Goal: Task Accomplishment & Management: Complete application form

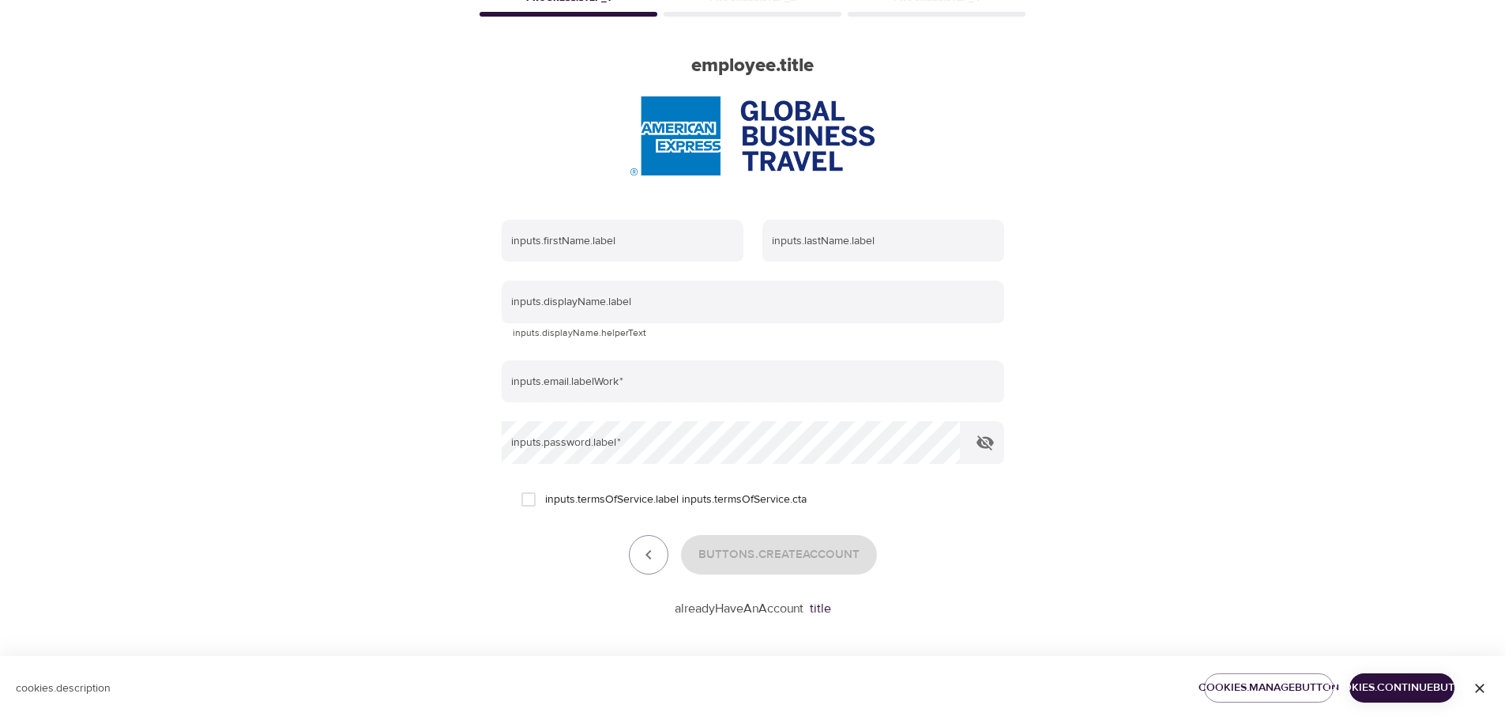
scroll to position [100, 0]
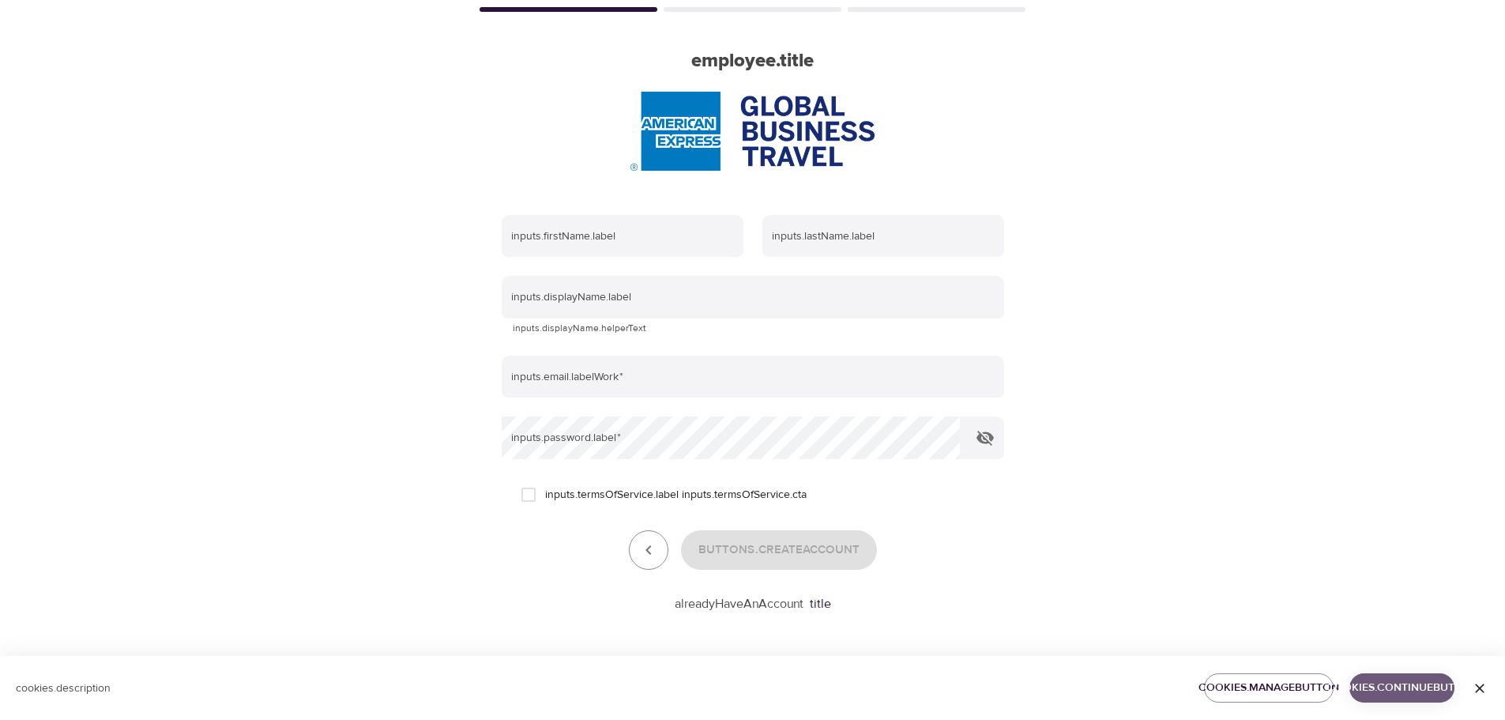
click at [1421, 691] on span "cookies.continueButton" at bounding box center [1402, 688] width 80 height 20
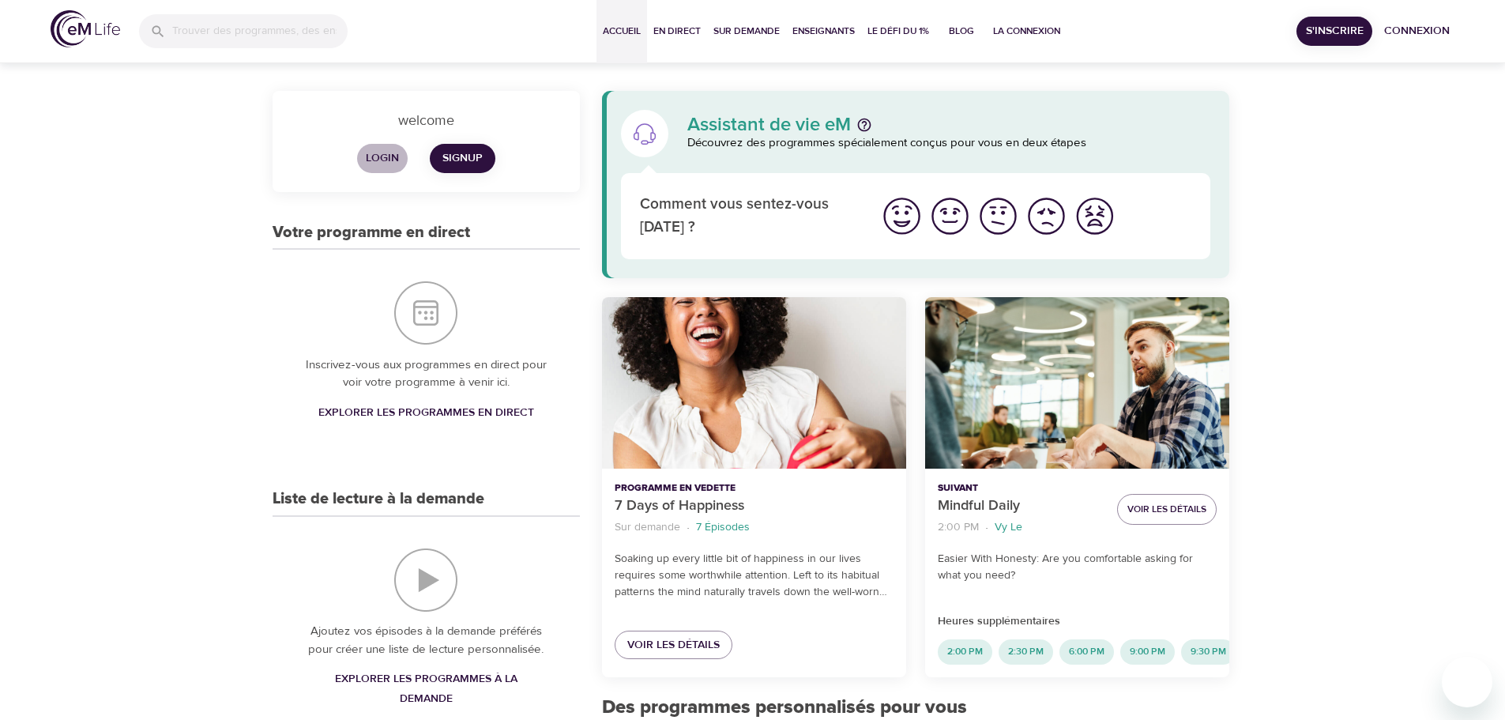
click at [377, 156] on span "login" at bounding box center [382, 159] width 38 height 20
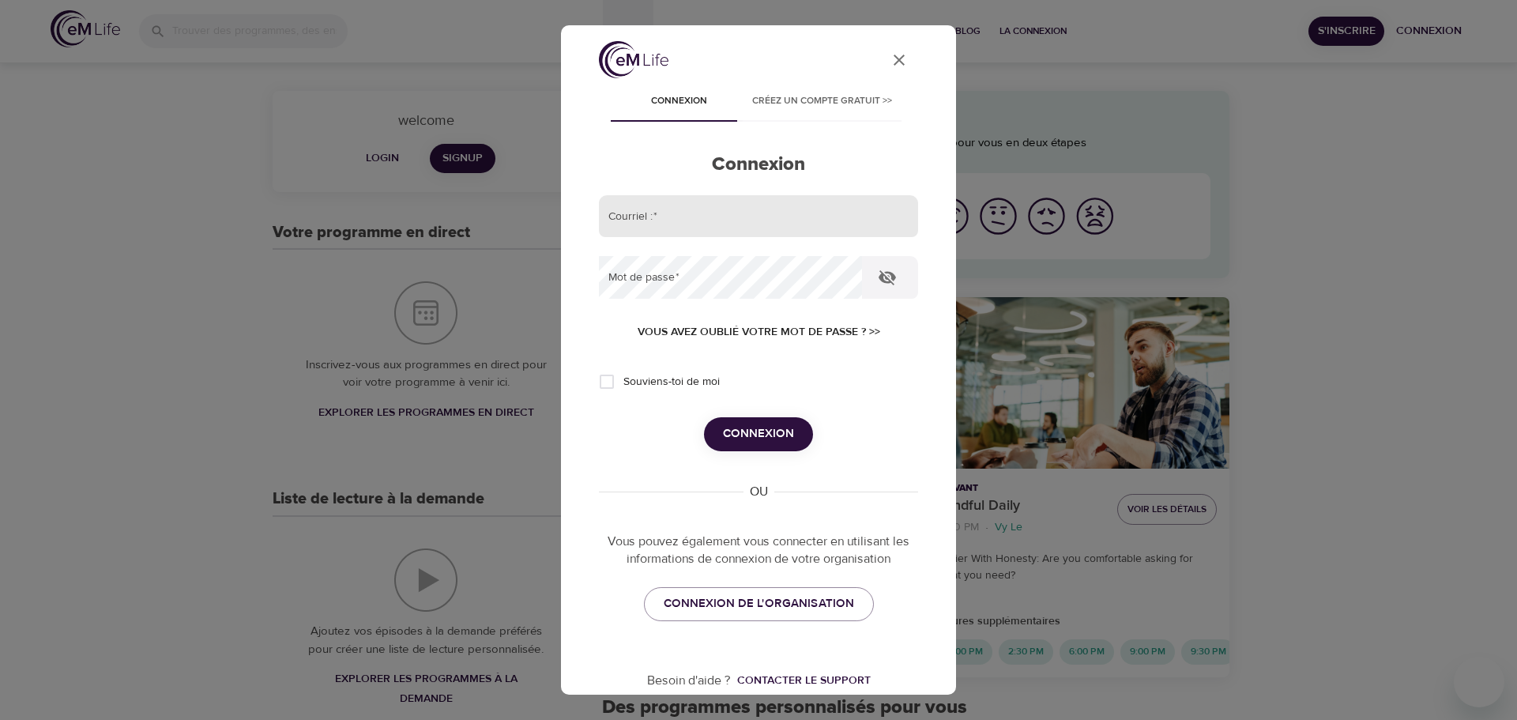
click at [681, 214] on input "email" at bounding box center [758, 216] width 319 height 43
click at [1313, 215] on div "User Profile Connexion Créez un compte gratuit >> Connexion Courriel :   * Mot …" at bounding box center [758, 360] width 1517 height 720
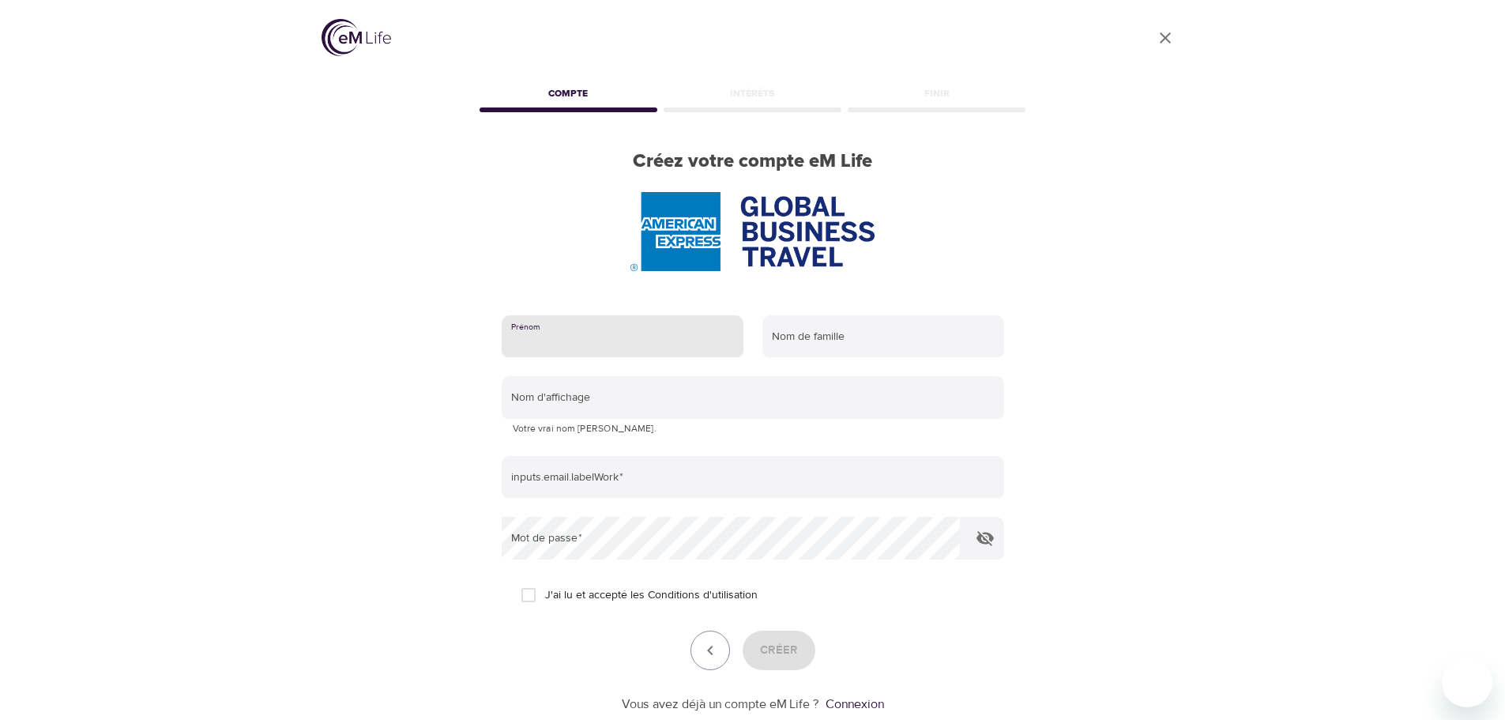
click at [593, 323] on input "text" at bounding box center [623, 336] width 242 height 43
type input "[PERSON_NAME]"
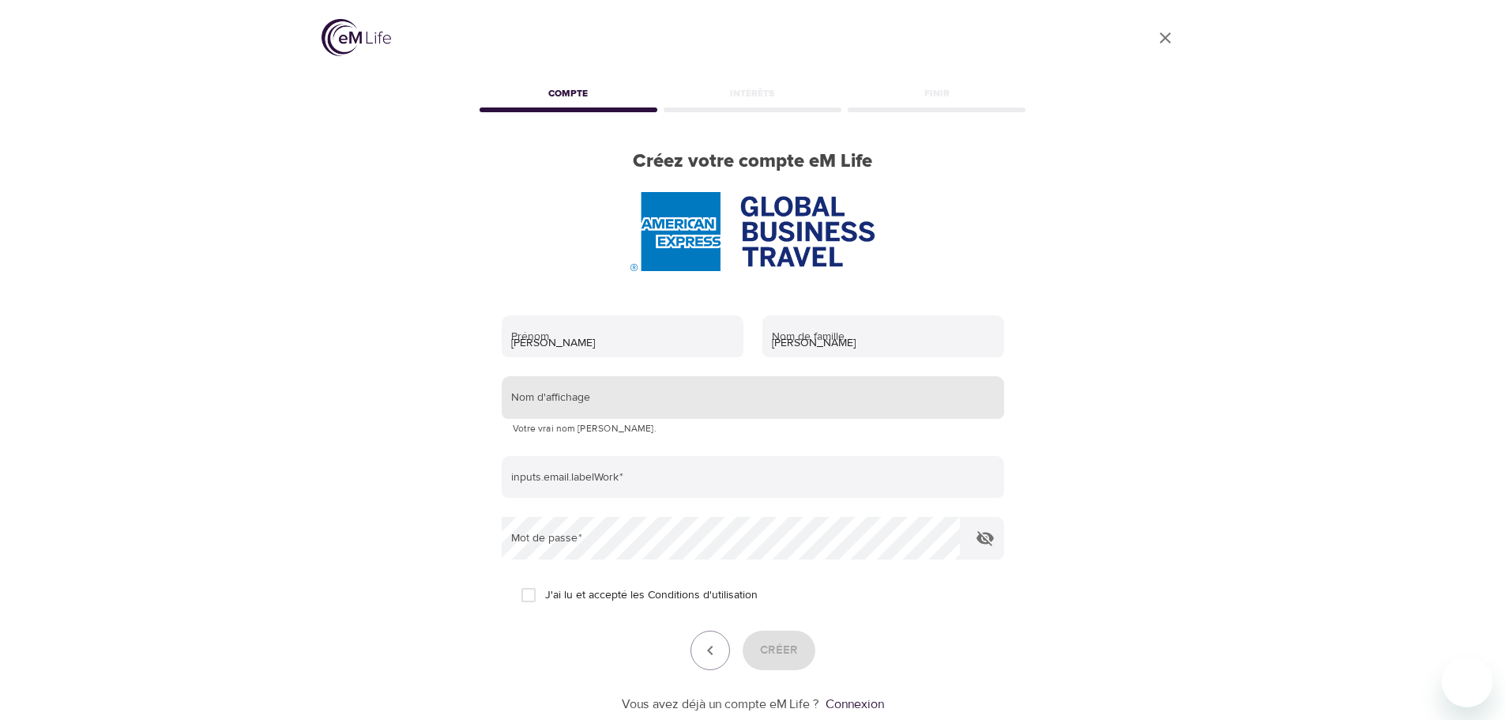
type input "[PERSON_NAME]"
type input "[PERSON_NAME][EMAIL_ADDRESS][DOMAIN_NAME]"
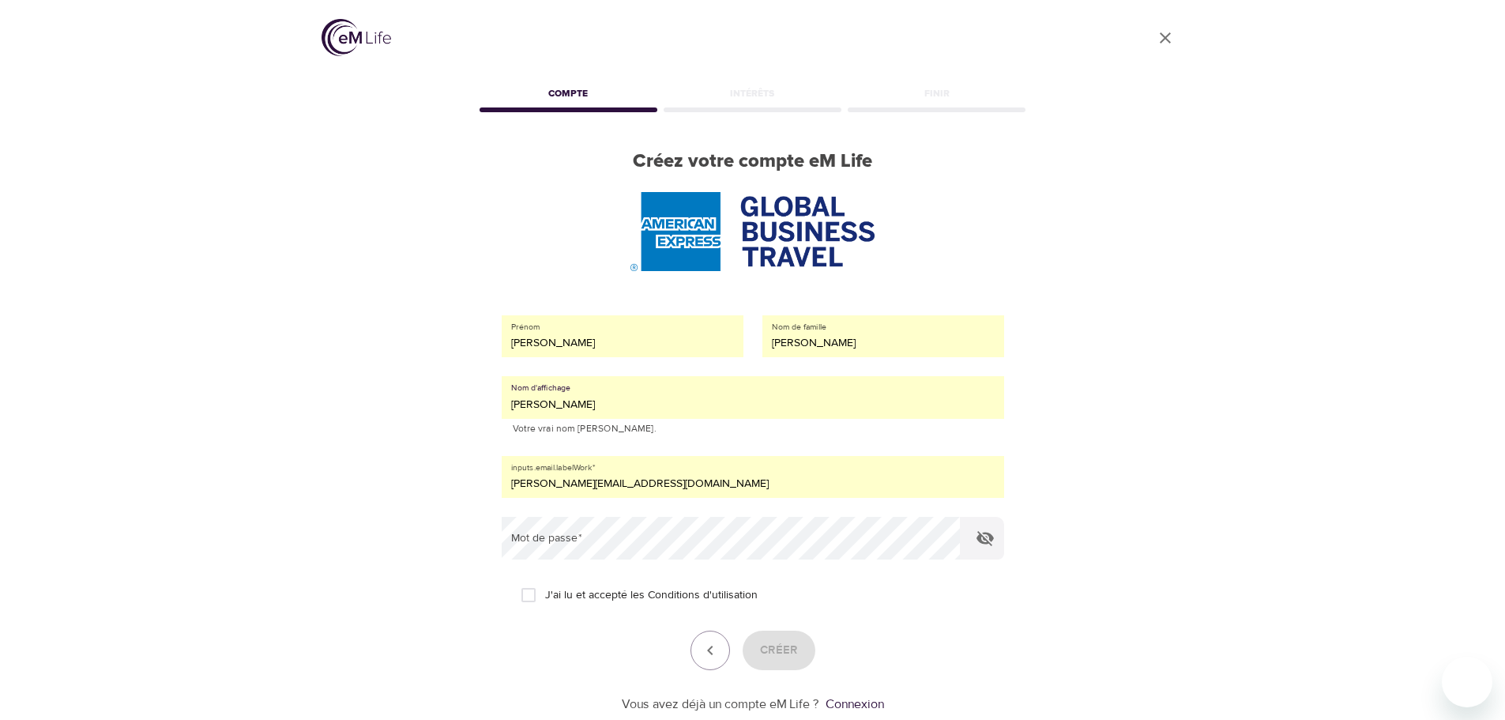
drag, startPoint x: 636, startPoint y: 404, endPoint x: 446, endPoint y: 394, distance: 190.6
click at [446, 394] on div "User Profile Compte Intérêts Finir Créez votre compte eM Life Prénom Nicolas No…" at bounding box center [753, 360] width 901 height 720
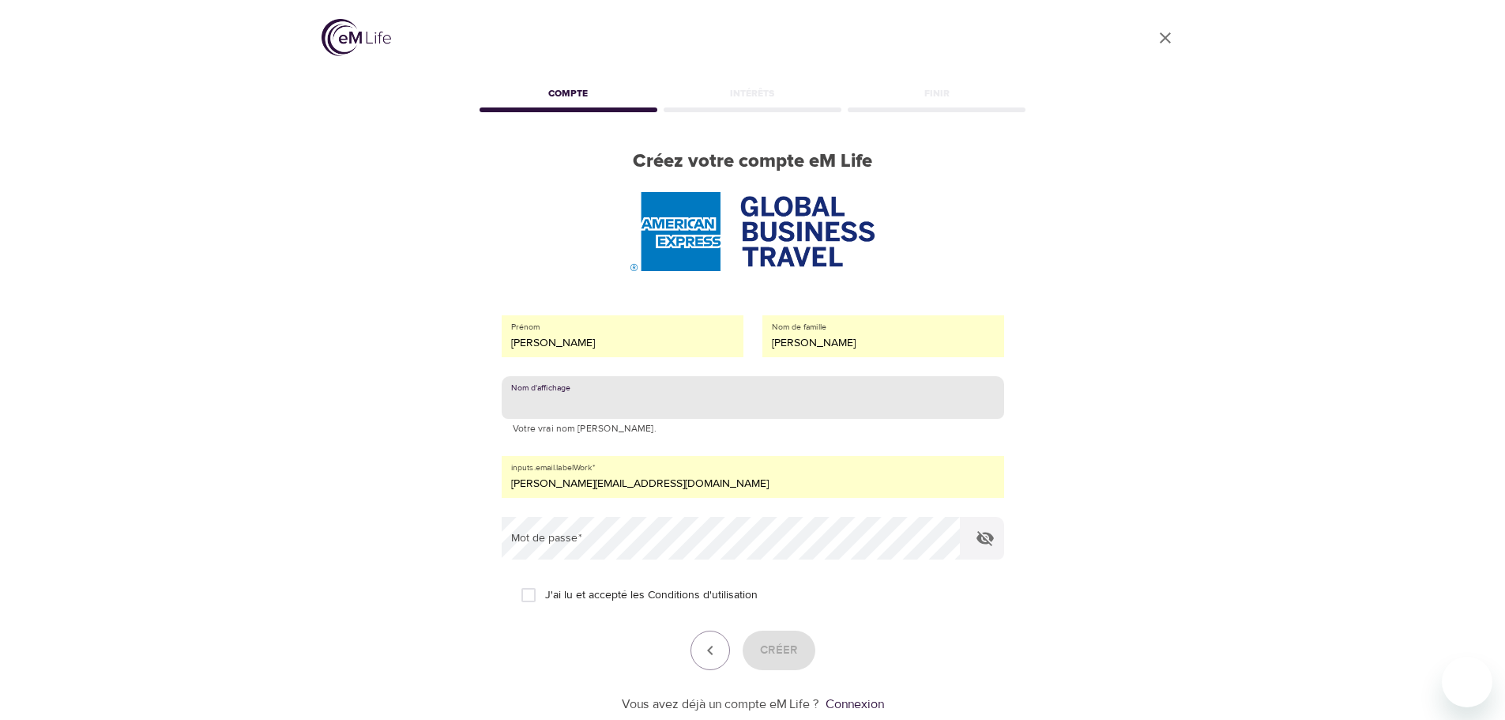
click at [607, 403] on input "text" at bounding box center [753, 397] width 503 height 43
type input "Bicolt"
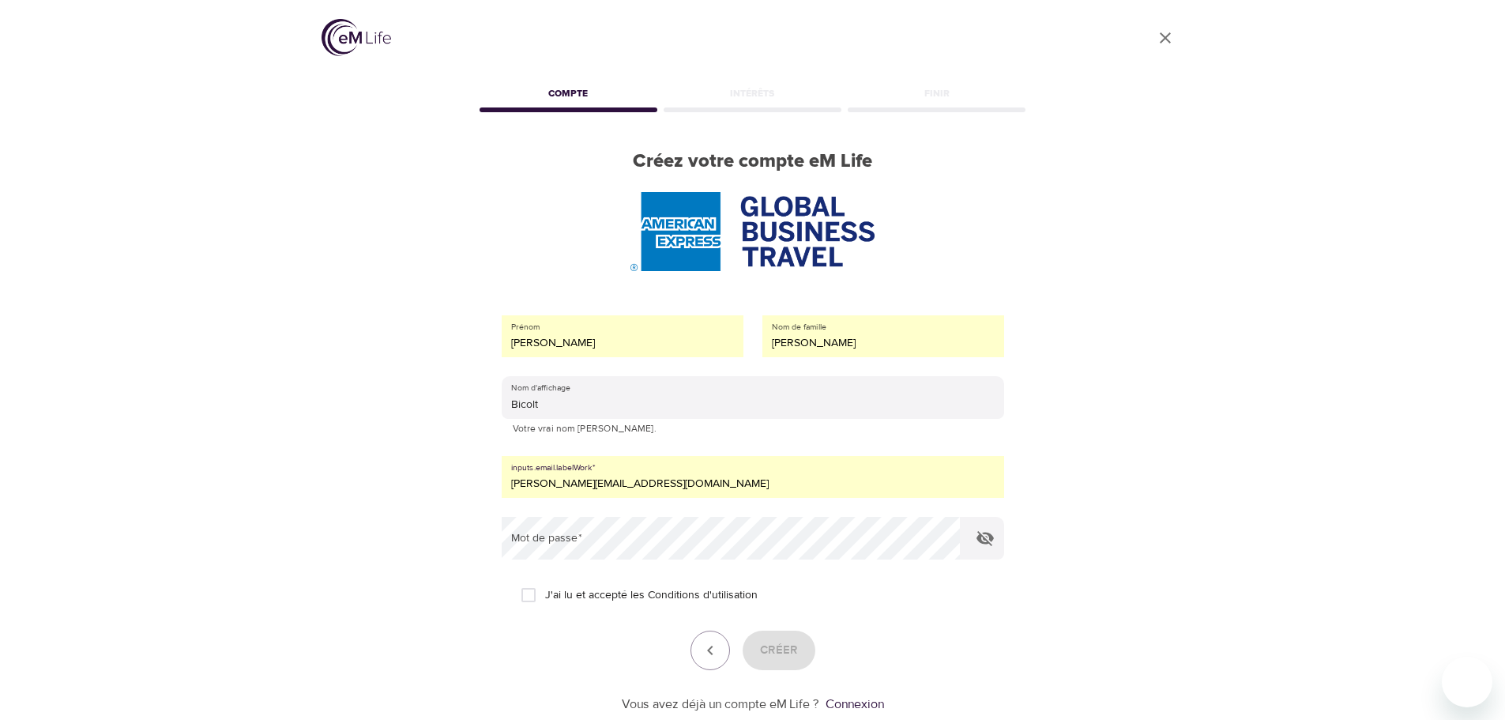
click at [607, 480] on input "nicolas.benning@gmail.com" at bounding box center [753, 477] width 503 height 43
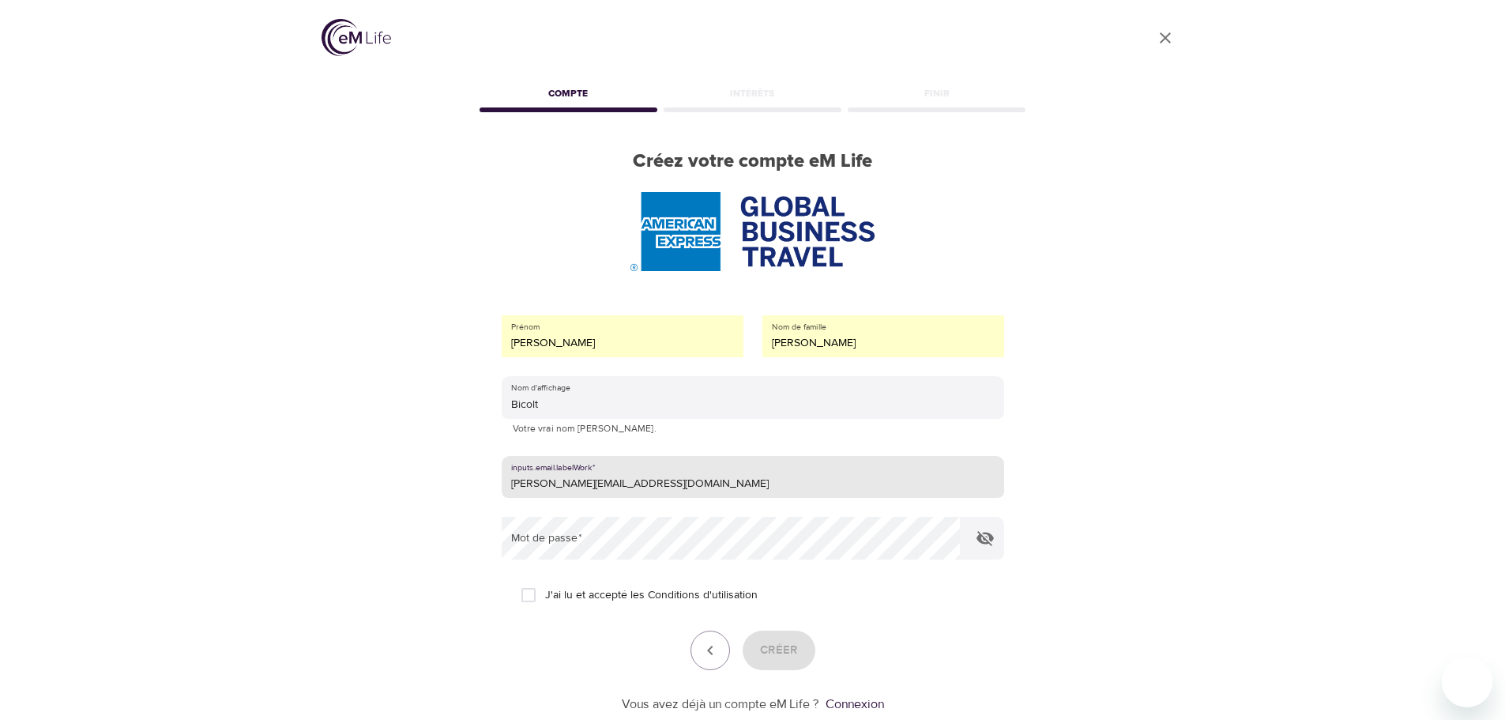
type input "nicolas.benning@amexgbt.com"
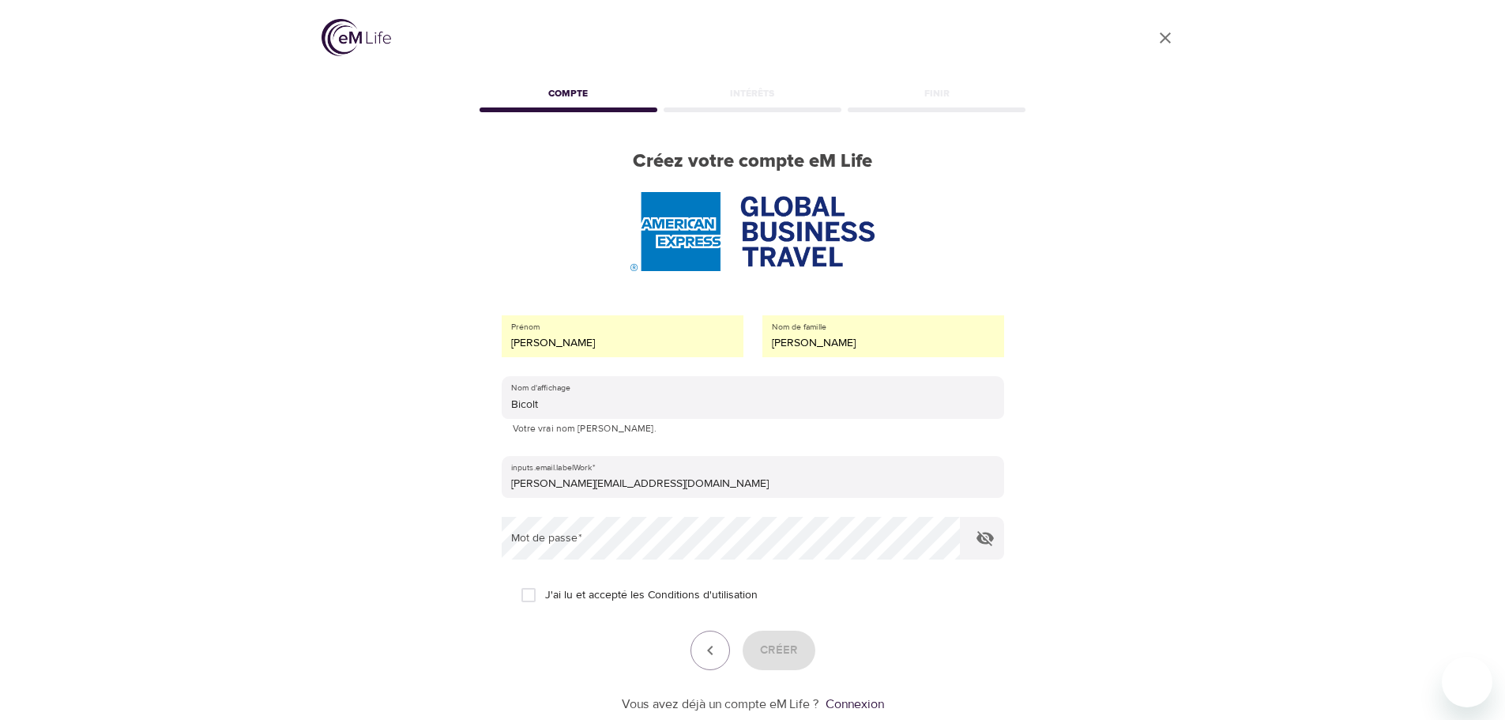
click at [280, 470] on div "User Profile Compte Intérêts Finir Créez votre compte eM Life Prénom Nicolas No…" at bounding box center [752, 360] width 1505 height 720
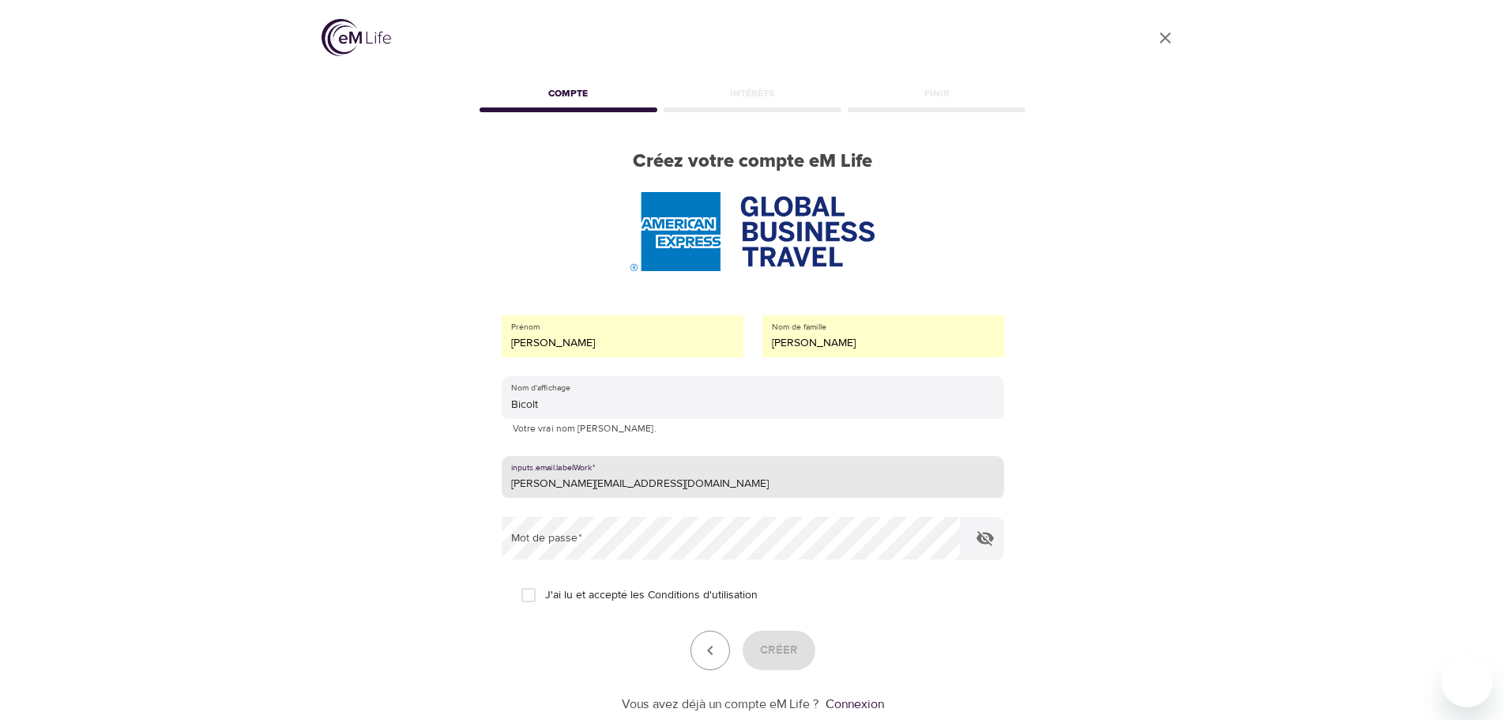
click at [32, 21] on div "User Profile Compte Intérêts Finir Créez votre compte eM Life Prénom Nicolas No…" at bounding box center [752, 360] width 1505 height 720
click at [424, 497] on div "User Profile Compte Intérêts Finir Créez votre compte eM Life Prénom Nicolas No…" at bounding box center [753, 360] width 901 height 720
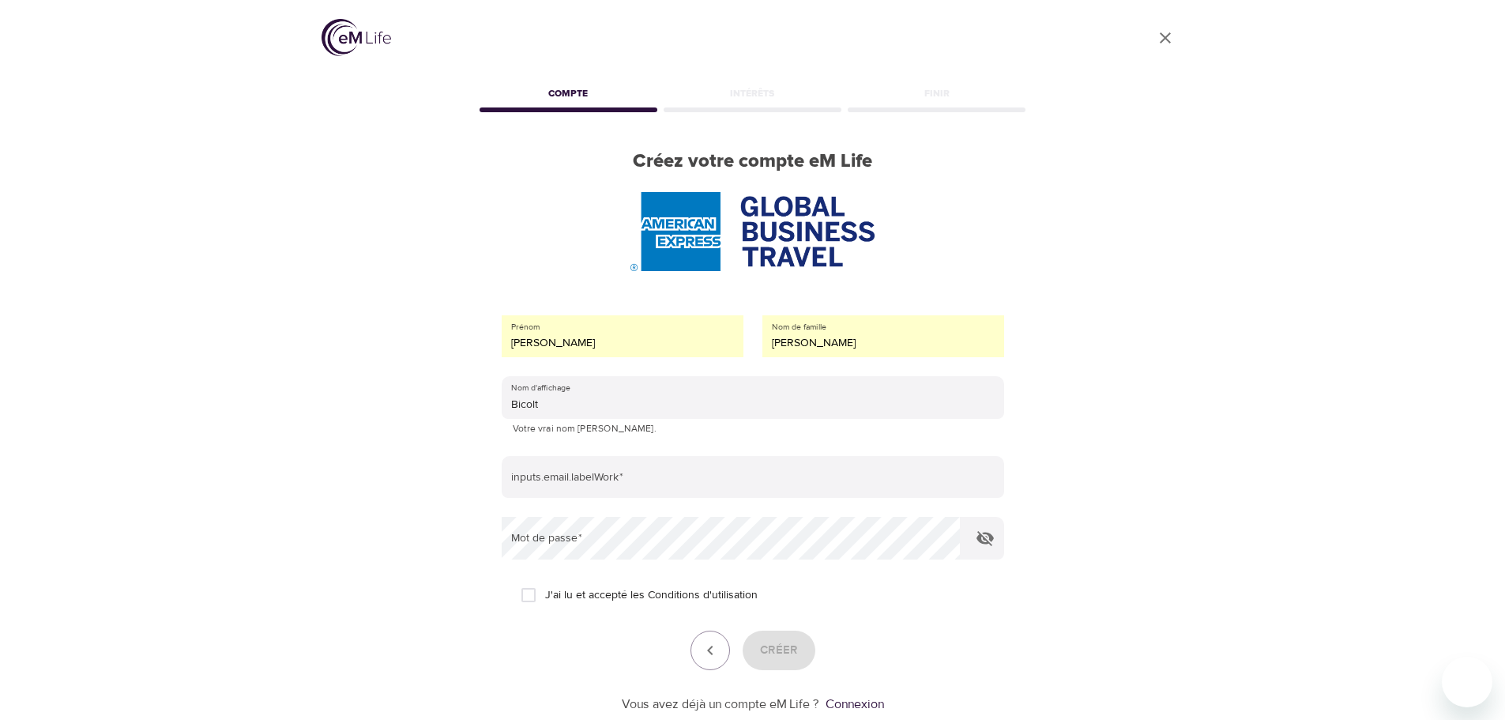
click at [1159, 36] on icon "User Profile" at bounding box center [1165, 37] width 19 height 19
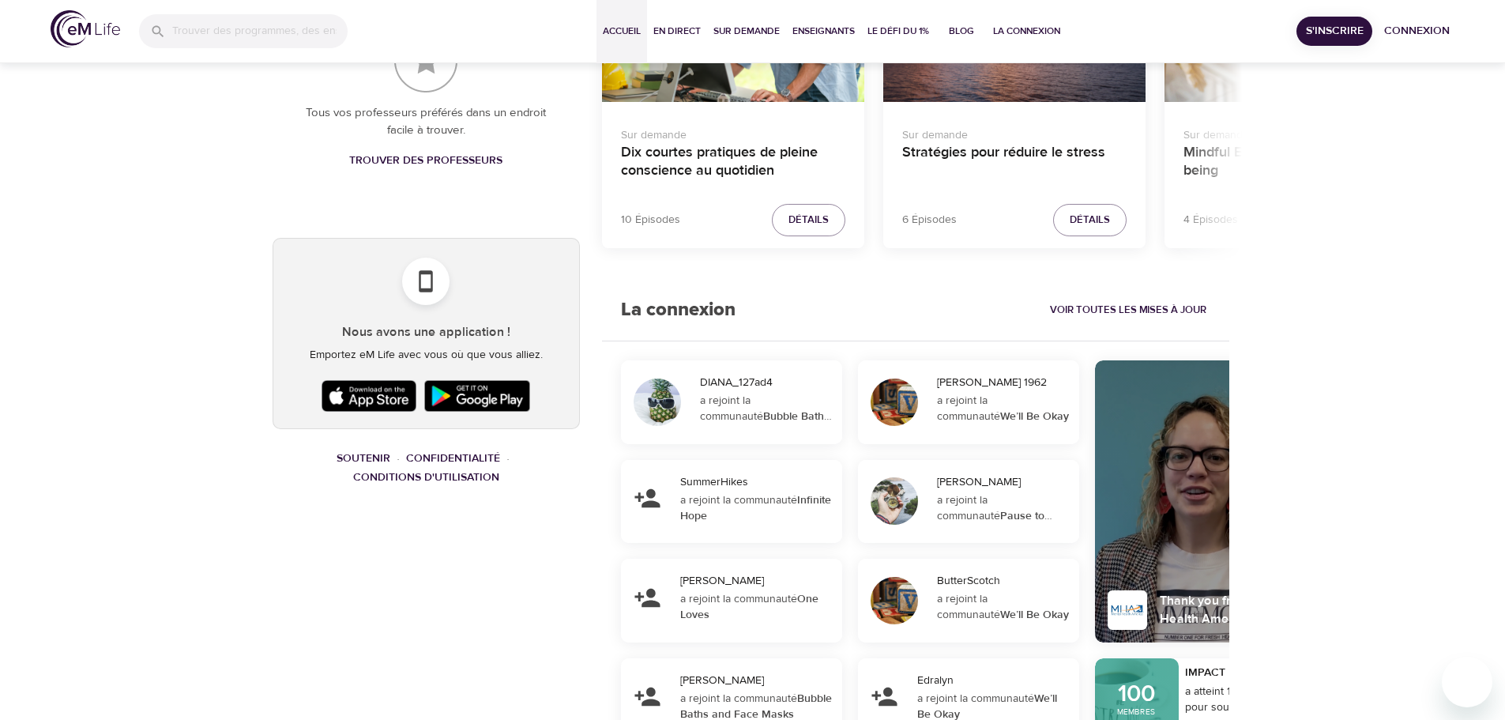
scroll to position [632, 0]
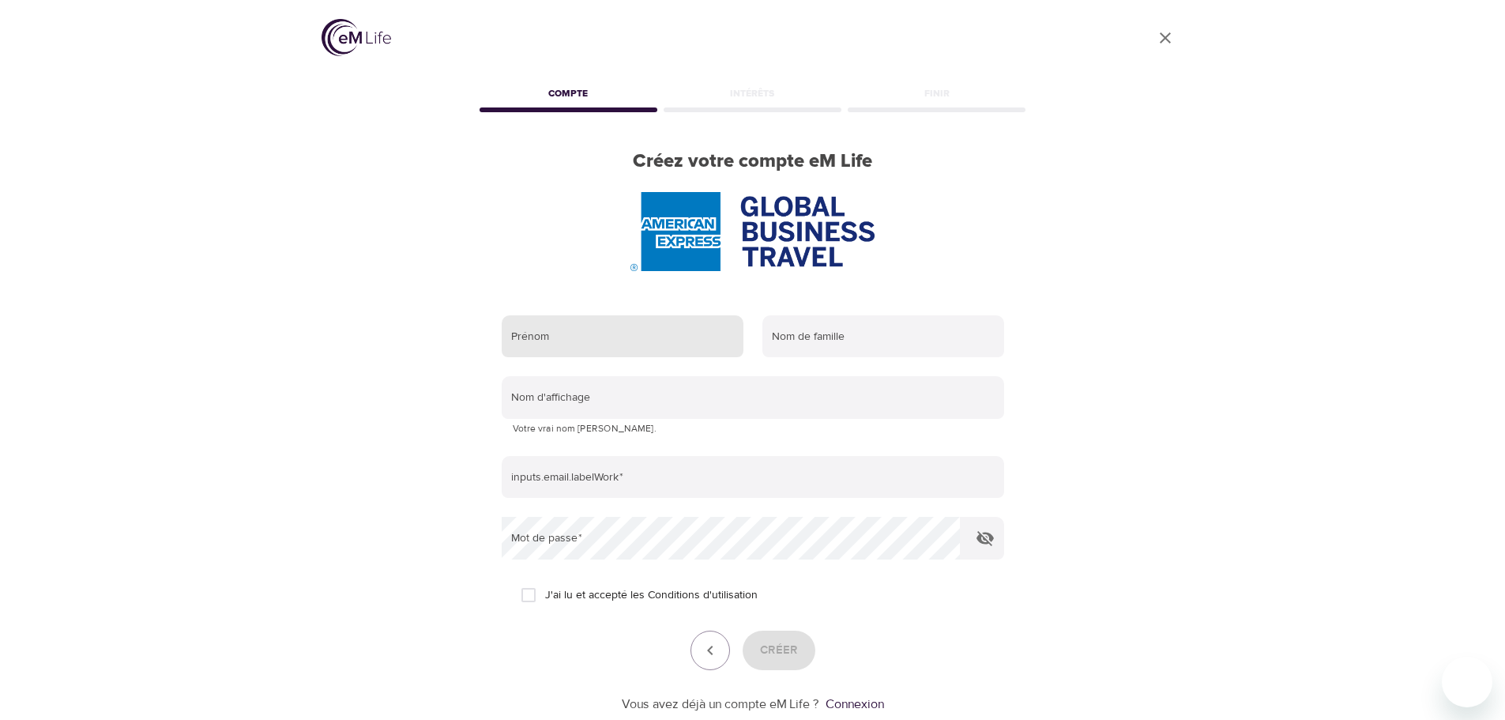
click at [589, 338] on input "text" at bounding box center [623, 336] width 242 height 43
type input "[PERSON_NAME]"
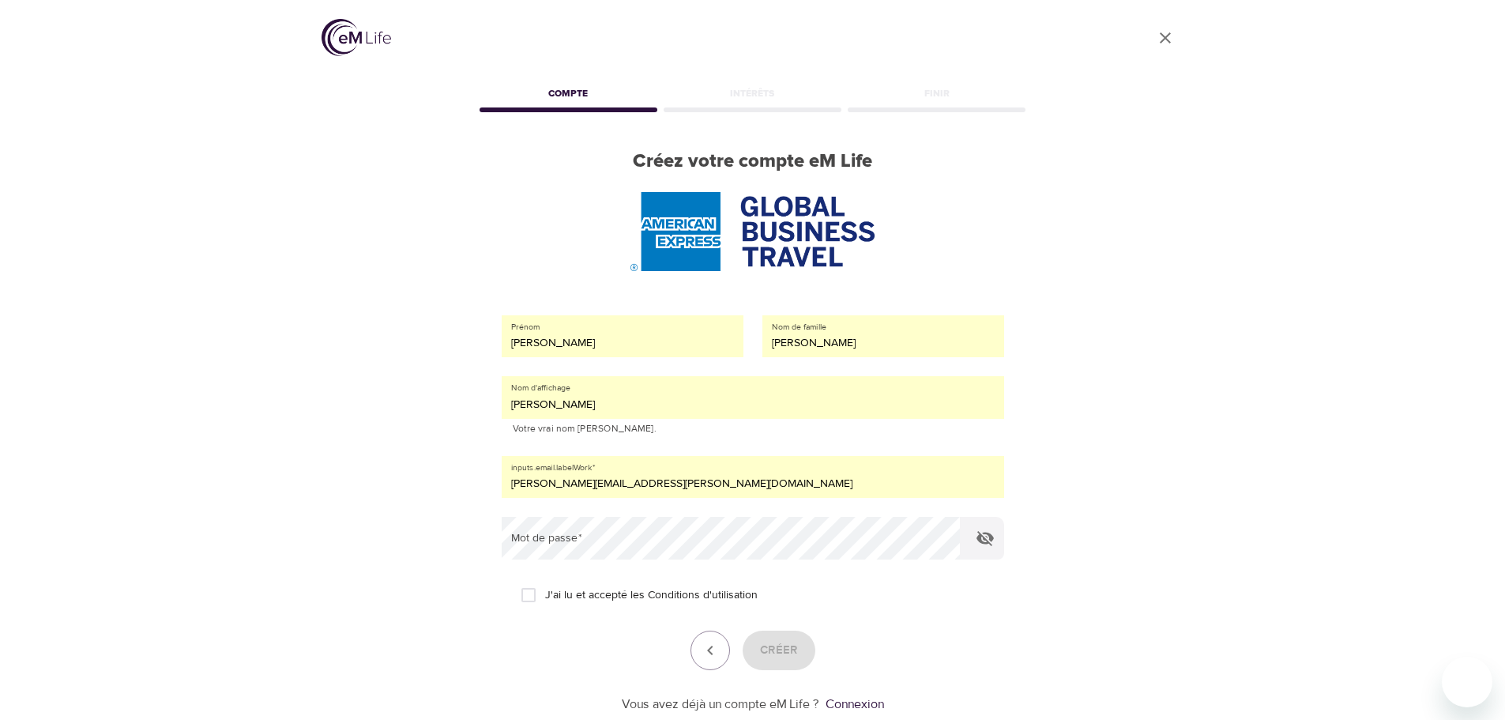
click at [605, 487] on input "[PERSON_NAME][EMAIL_ADDRESS][DOMAIN_NAME]" at bounding box center [753, 477] width 503 height 43
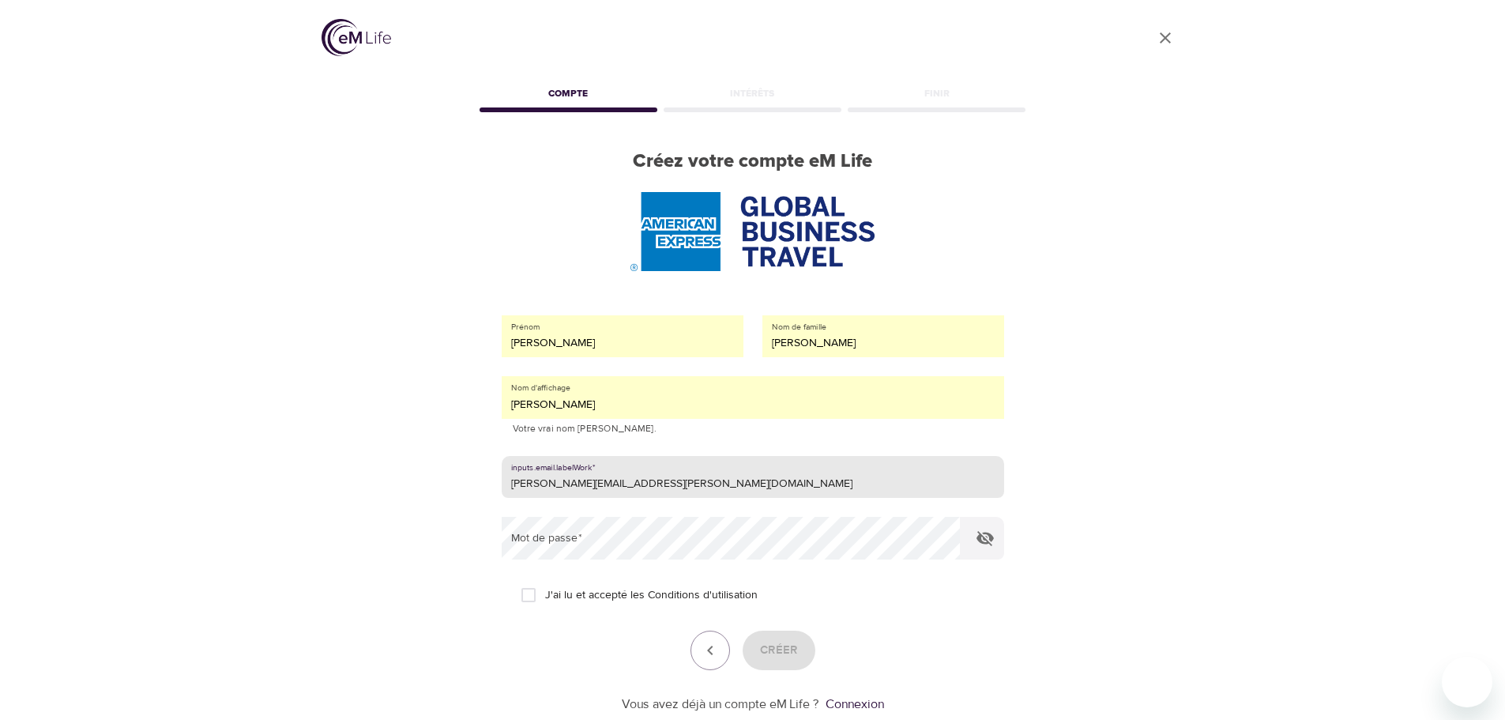
type input "[PERSON_NAME][EMAIL_ADDRESS][DOMAIN_NAME]"
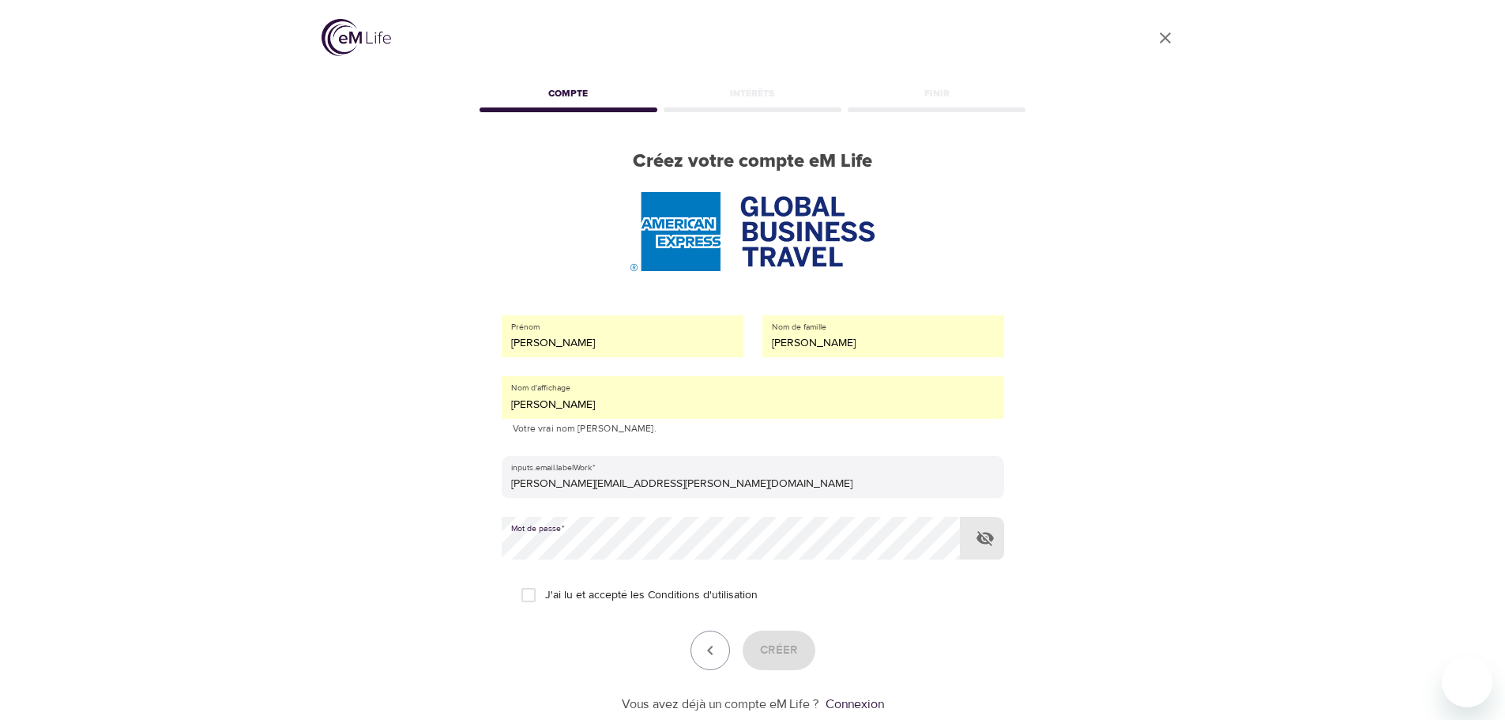
click at [526, 593] on input "J'ai lu et accepté les Conditions d'utilisation" at bounding box center [528, 594] width 33 height 33
checkbox input "true"
click at [777, 656] on span "Créer" at bounding box center [779, 650] width 38 height 21
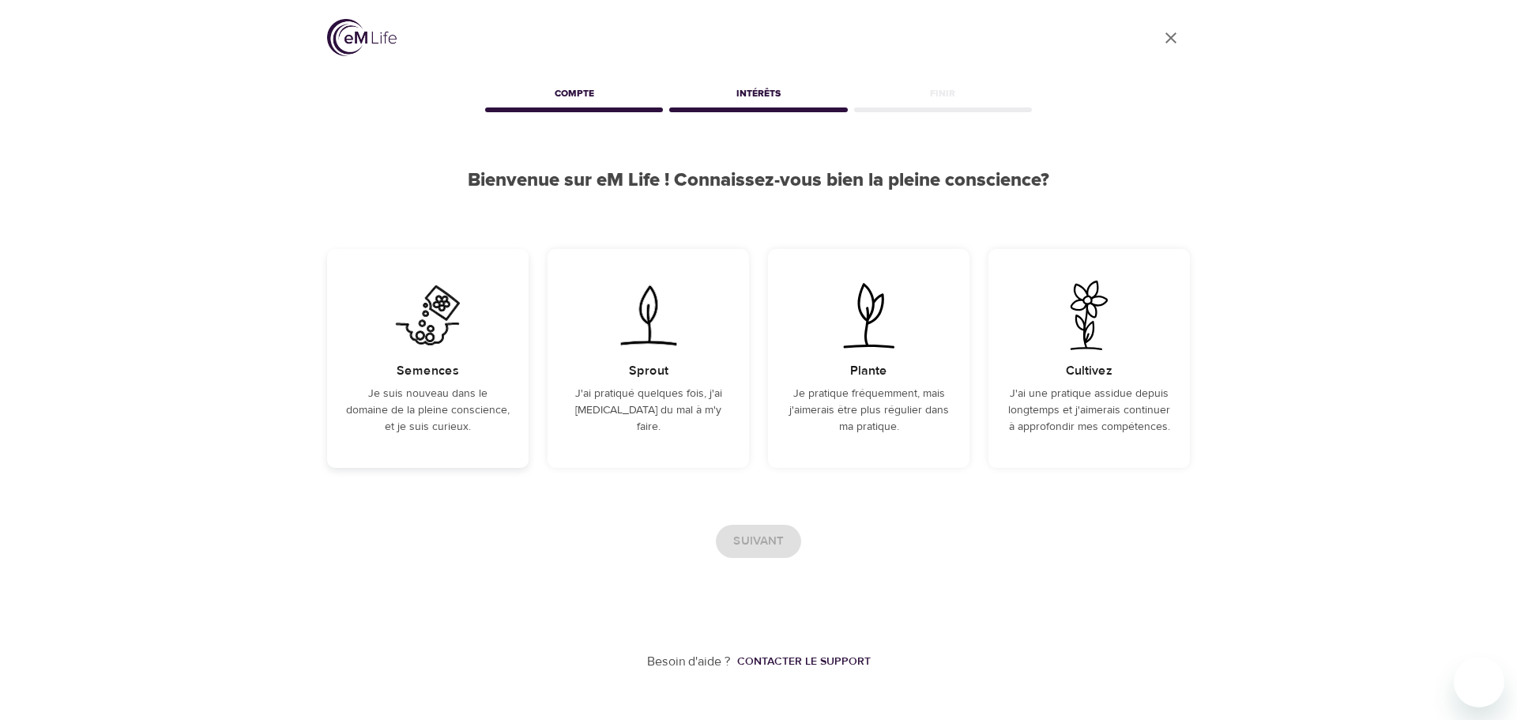
click at [373, 430] on p "Je suis nouveau dans le domaine de la pleine conscience, et je suis curieux." at bounding box center [428, 411] width 164 height 50
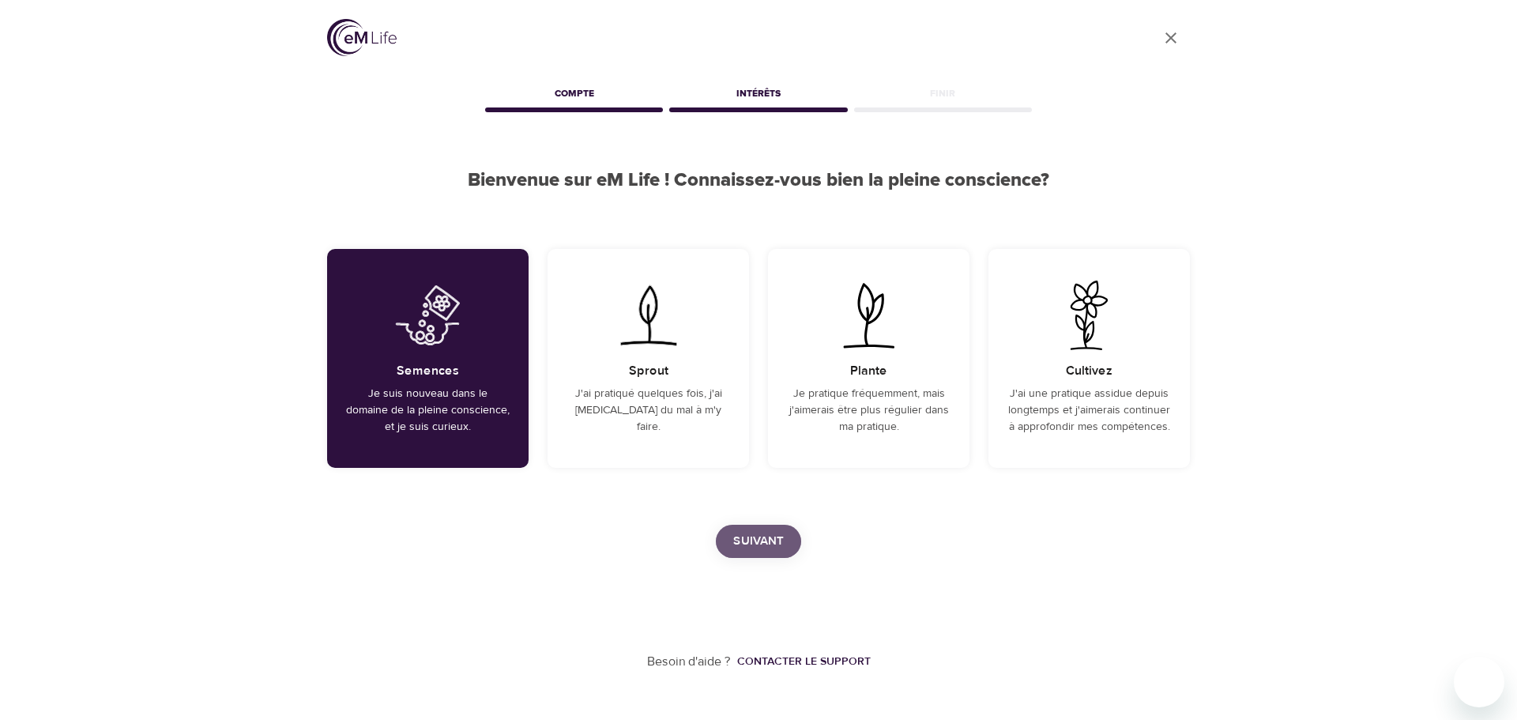
click at [770, 544] on span "Suivant" at bounding box center [758, 541] width 51 height 21
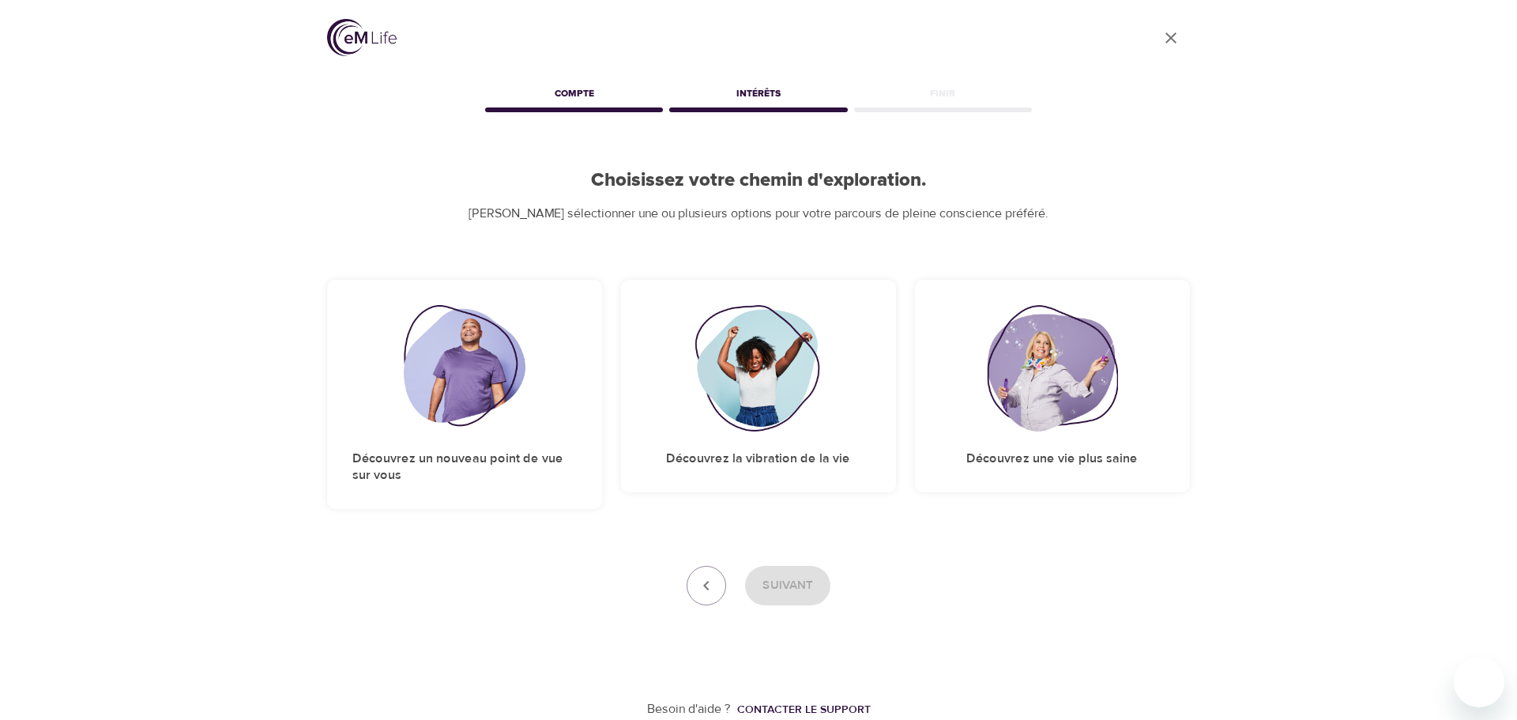
click at [1248, 629] on div "User Profile Compte Intérêts Finir Choisissez votre chemin d'exploration. Veuil…" at bounding box center [758, 359] width 1517 height 718
click at [994, 367] on img at bounding box center [1052, 368] width 131 height 126
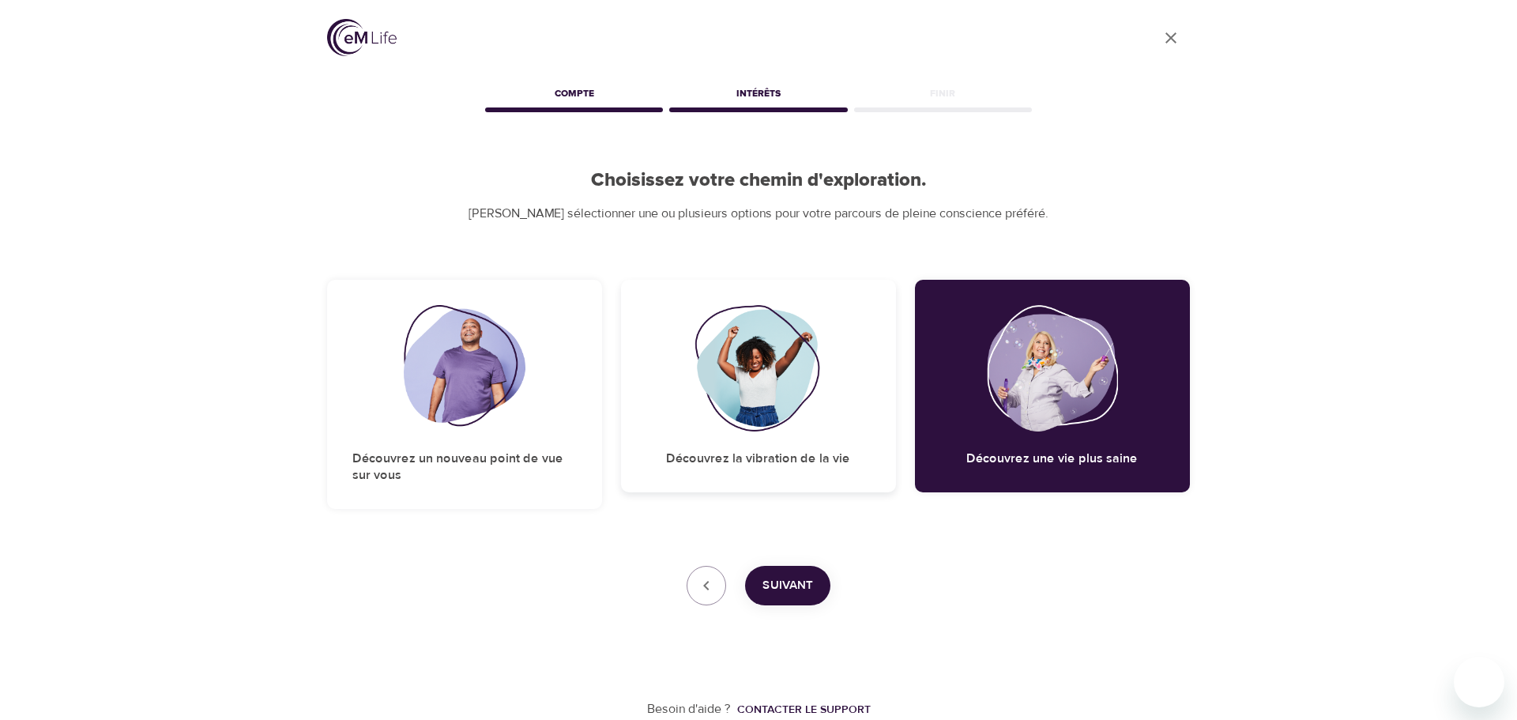
click at [702, 363] on img at bounding box center [758, 368] width 128 height 126
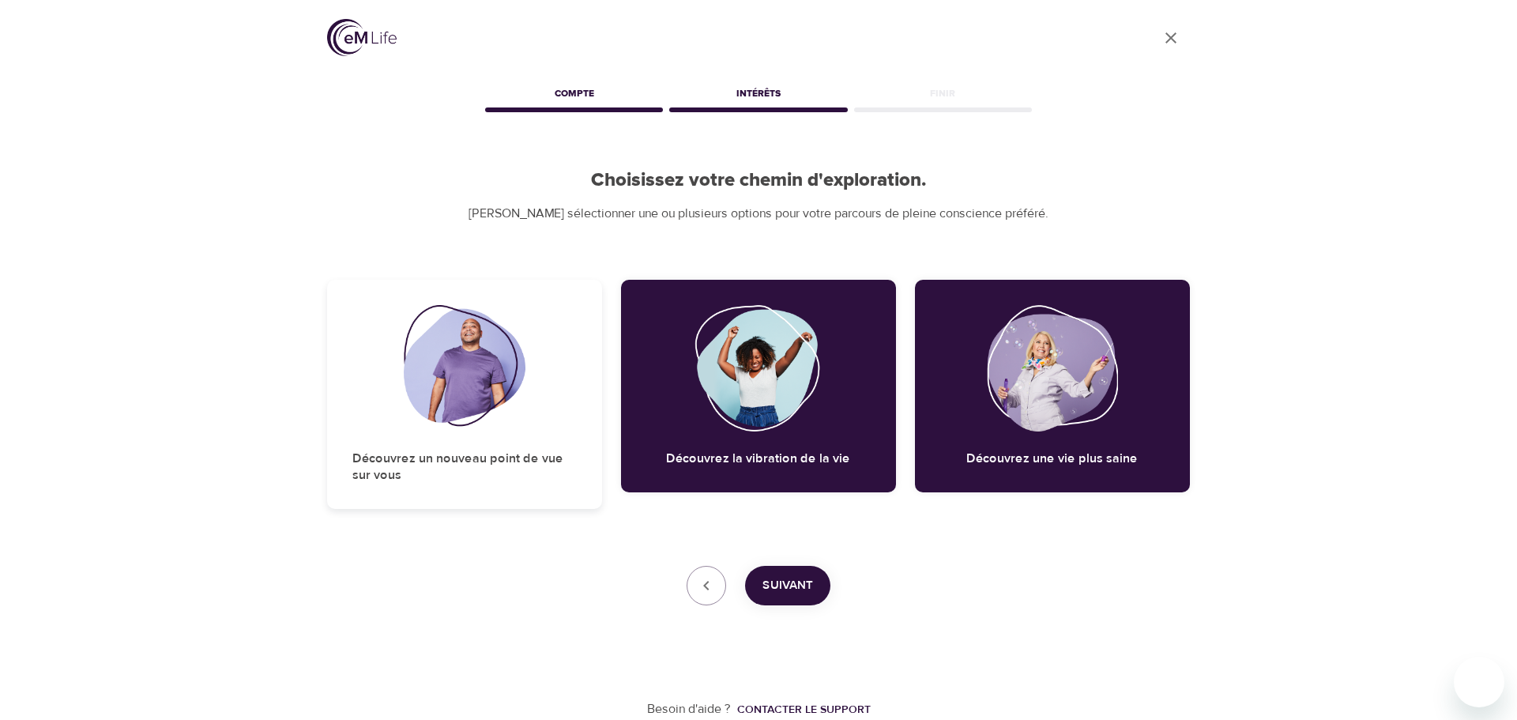
click at [447, 381] on img at bounding box center [465, 368] width 122 height 126
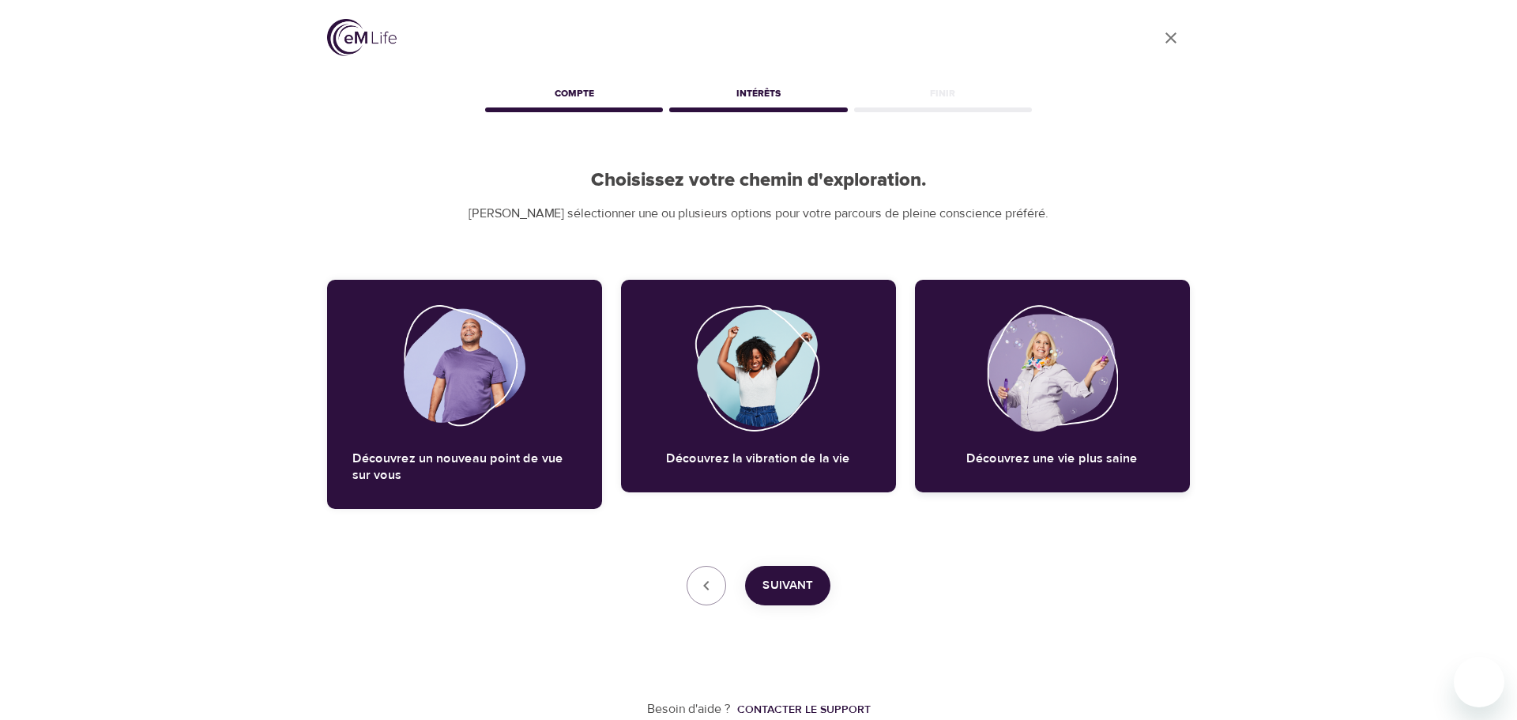
click at [1036, 382] on img at bounding box center [1052, 368] width 131 height 126
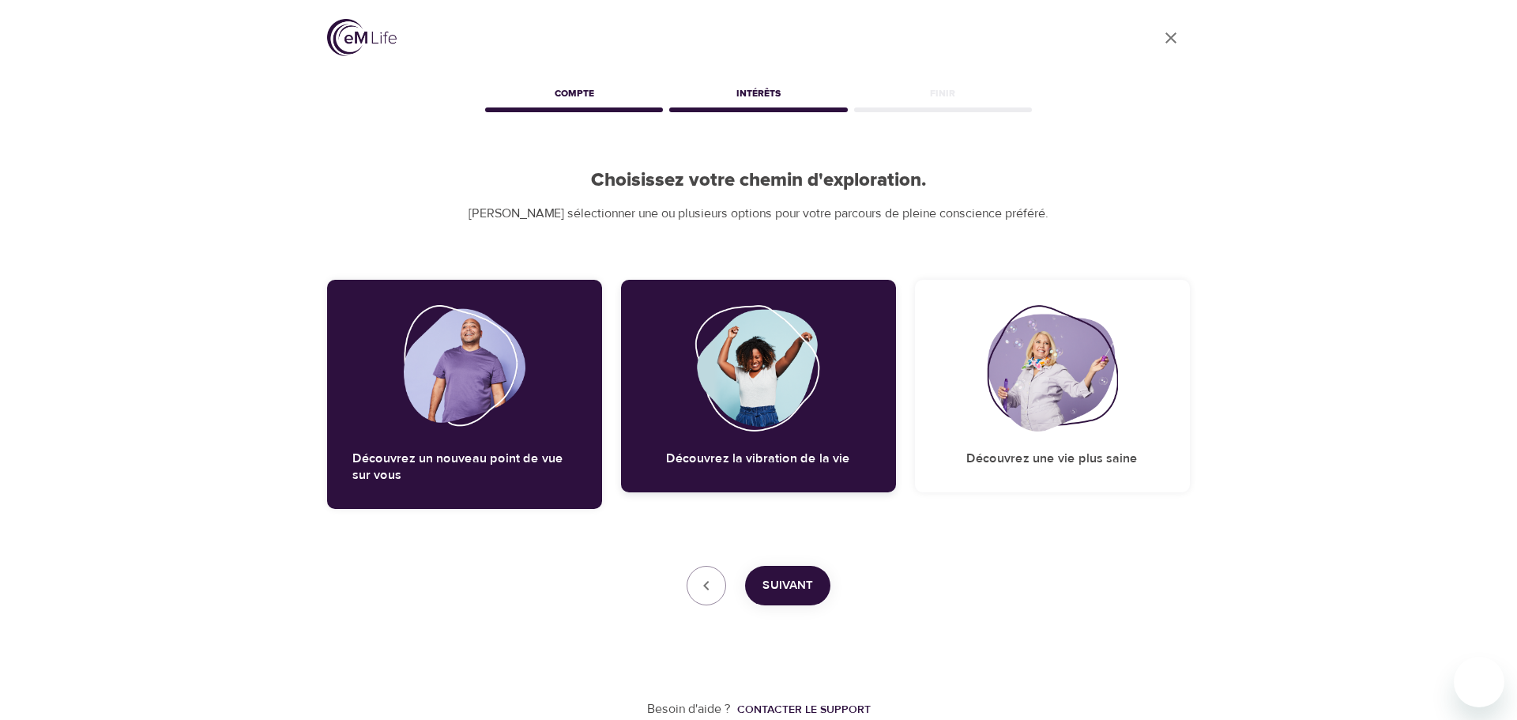
click at [680, 378] on div "Découvrez la vibration de la vie" at bounding box center [758, 386] width 275 height 213
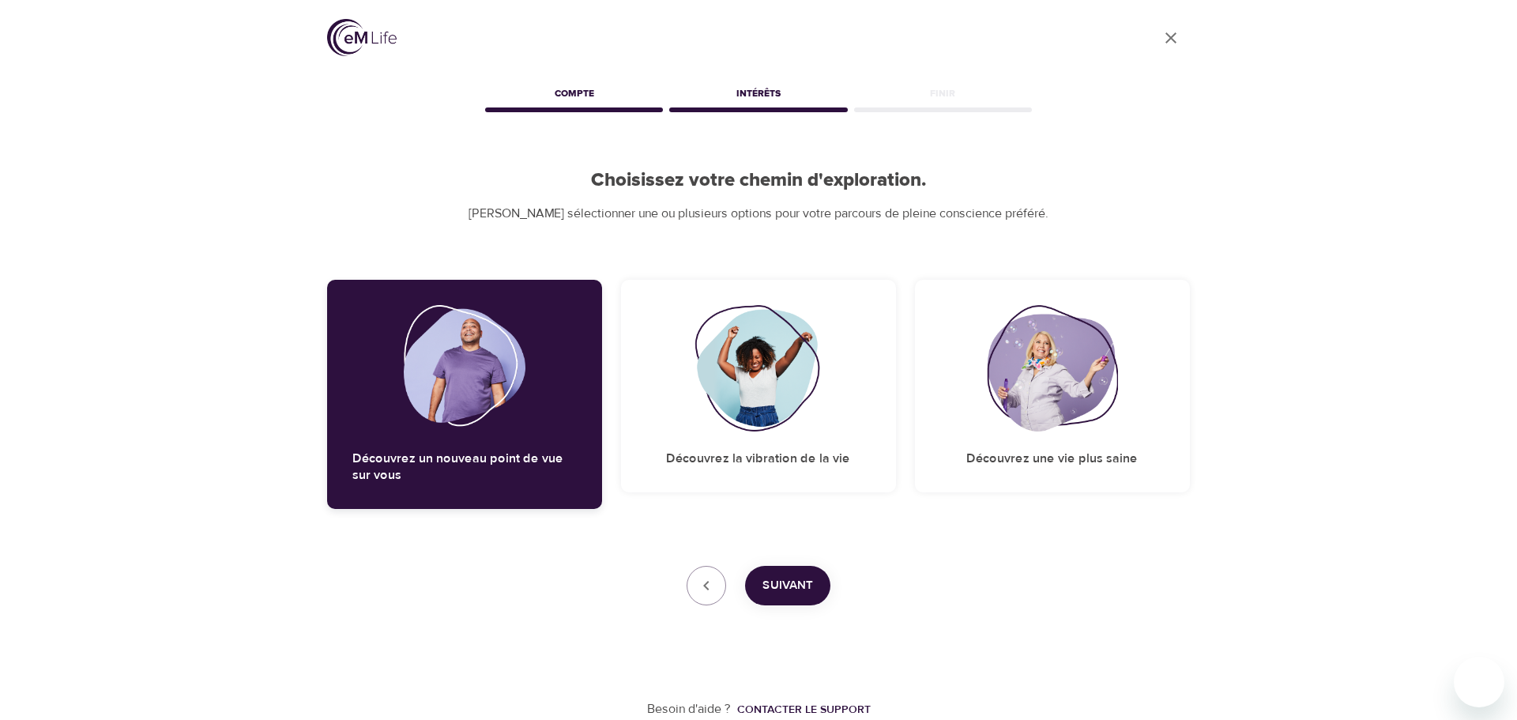
click at [448, 375] on img at bounding box center [465, 368] width 122 height 126
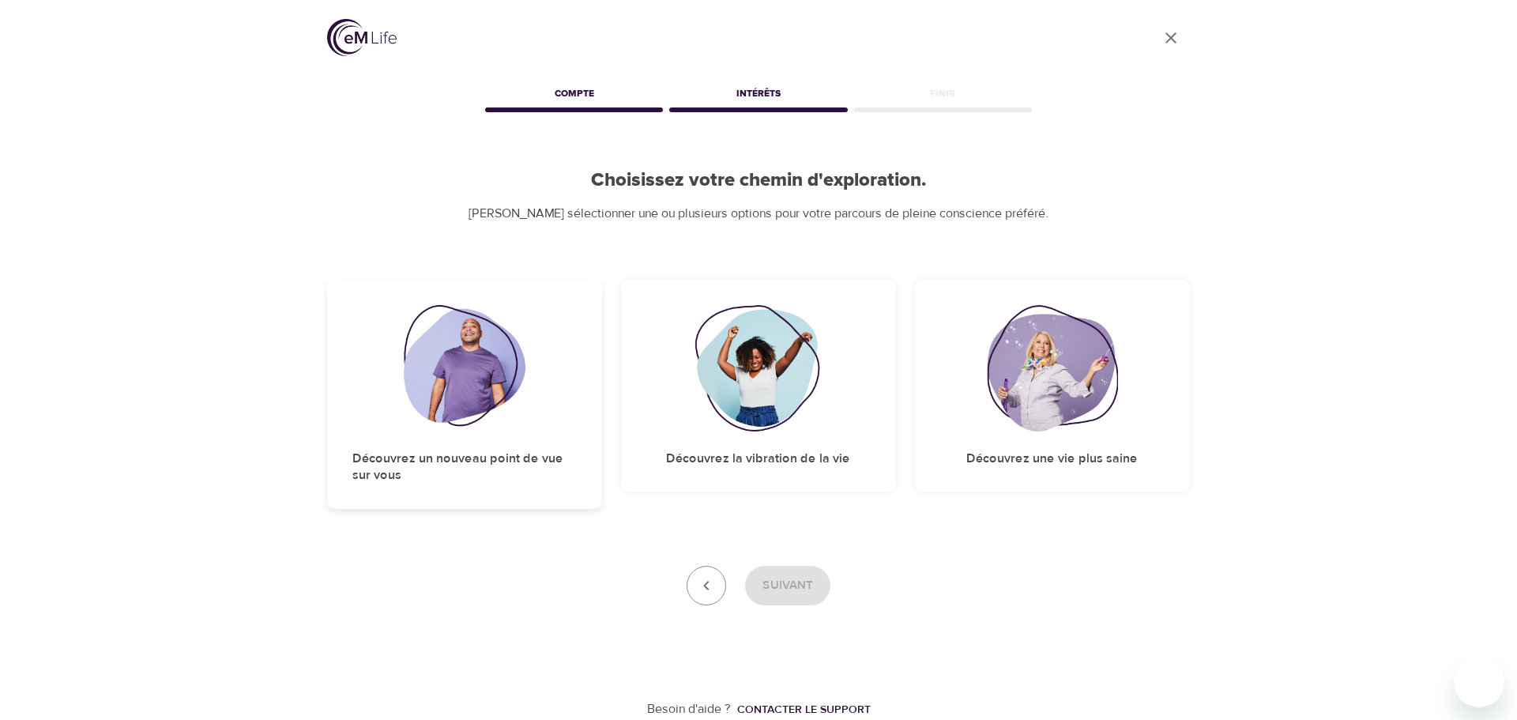
click at [448, 375] on img at bounding box center [465, 368] width 122 height 126
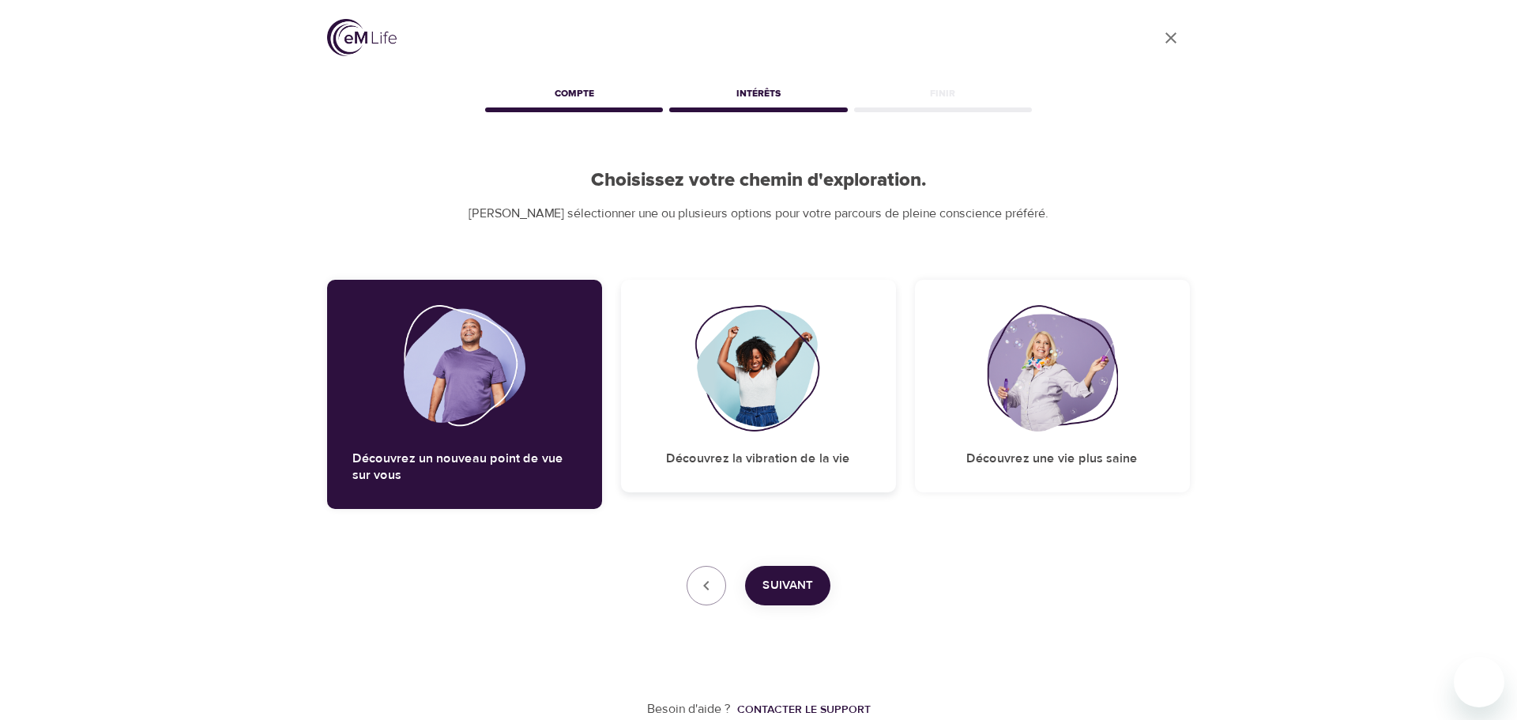
click at [815, 367] on img at bounding box center [758, 368] width 128 height 126
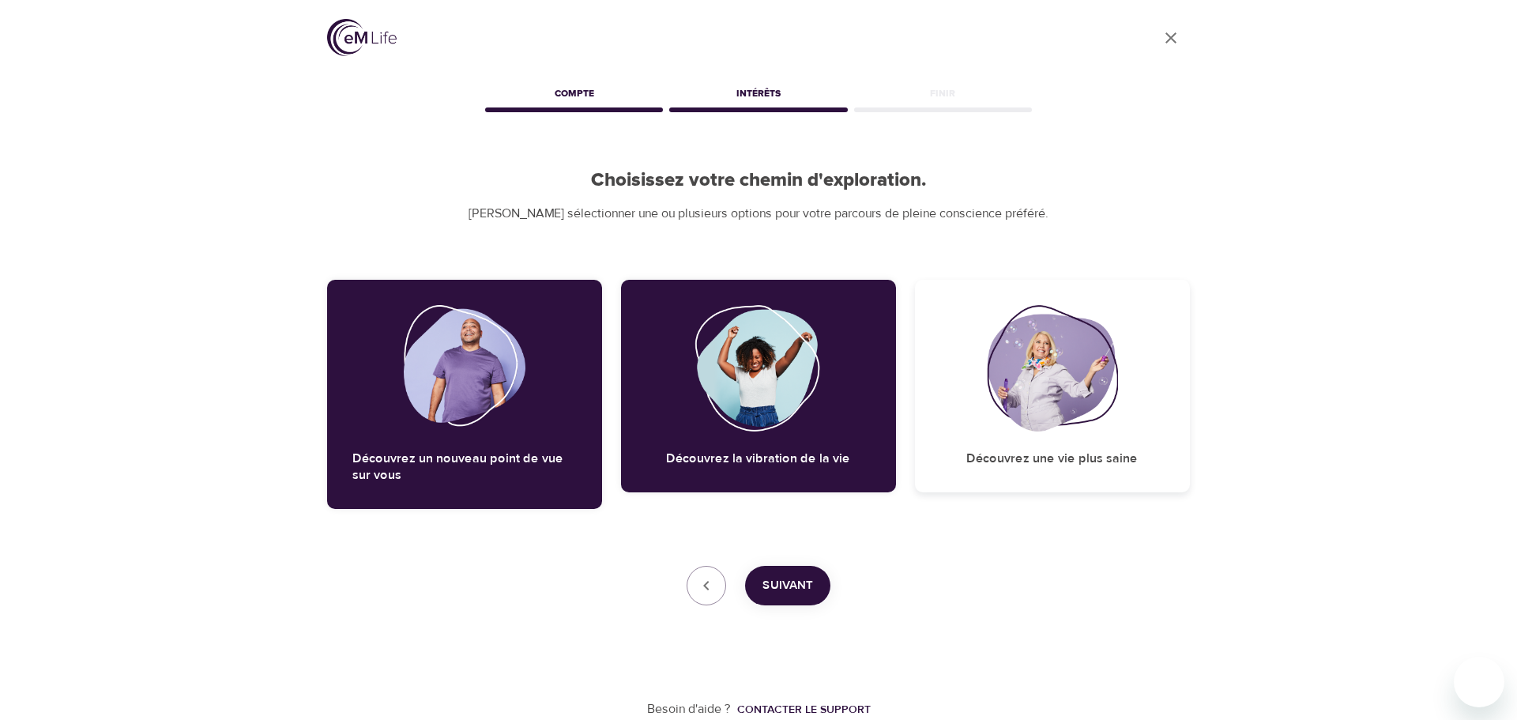
click at [1026, 370] on img at bounding box center [1052, 368] width 131 height 126
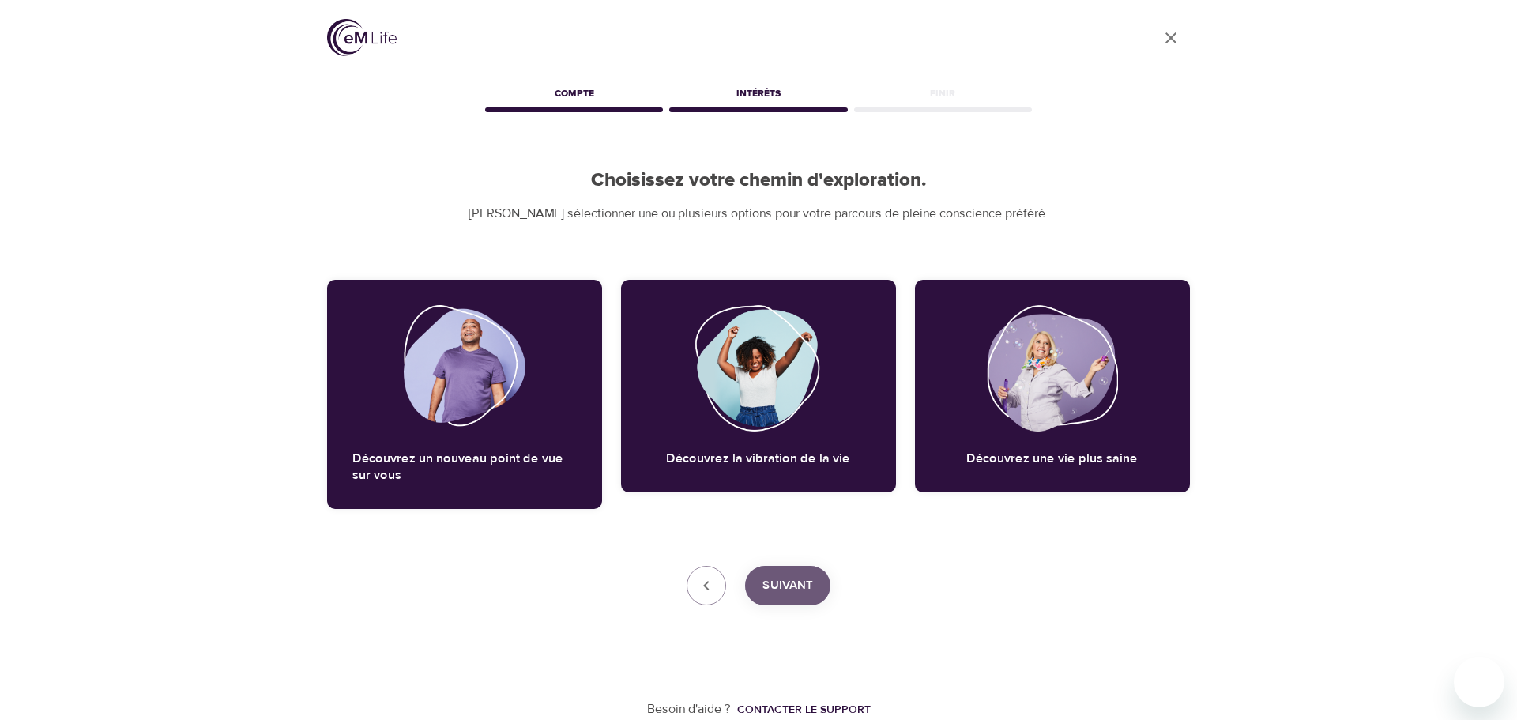
click at [788, 594] on span "Suivant" at bounding box center [787, 585] width 51 height 21
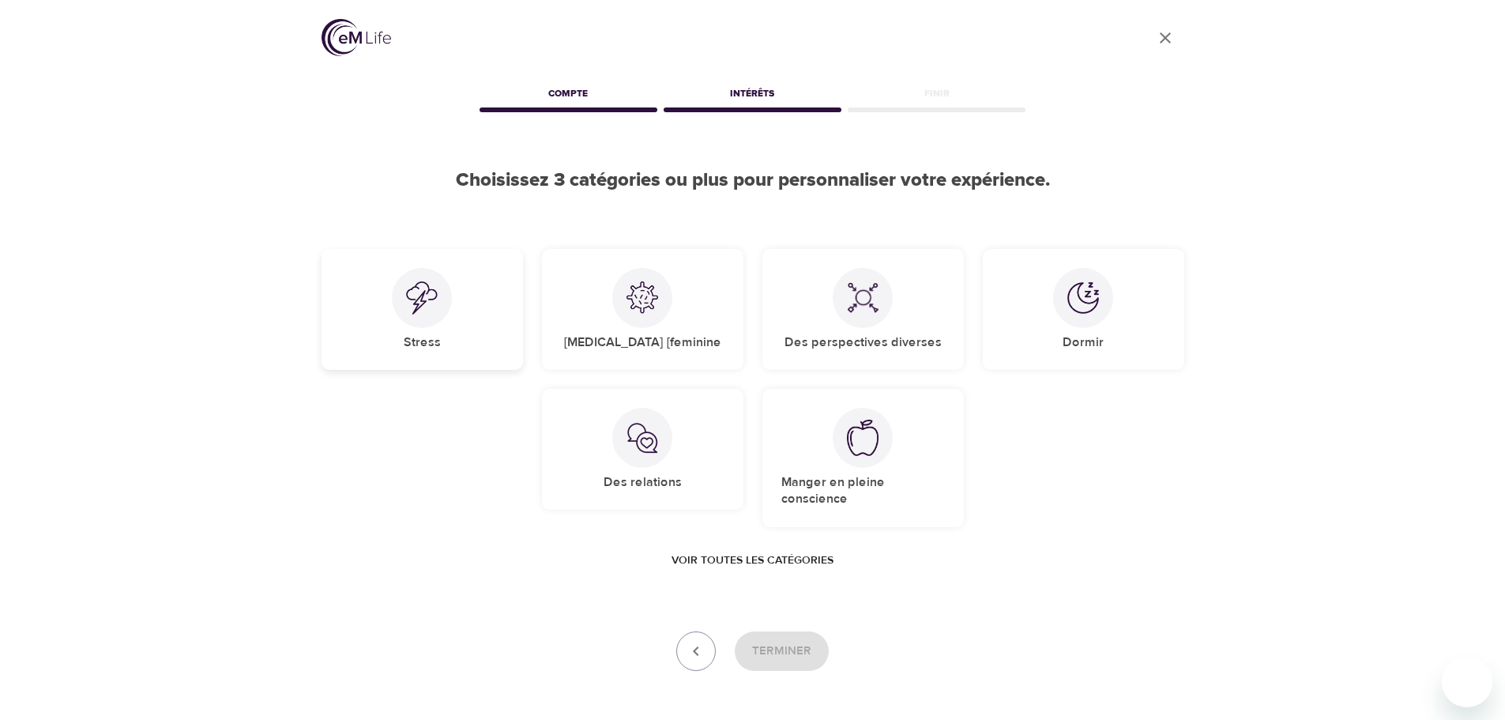
click at [438, 317] on div at bounding box center [422, 298] width 60 height 60
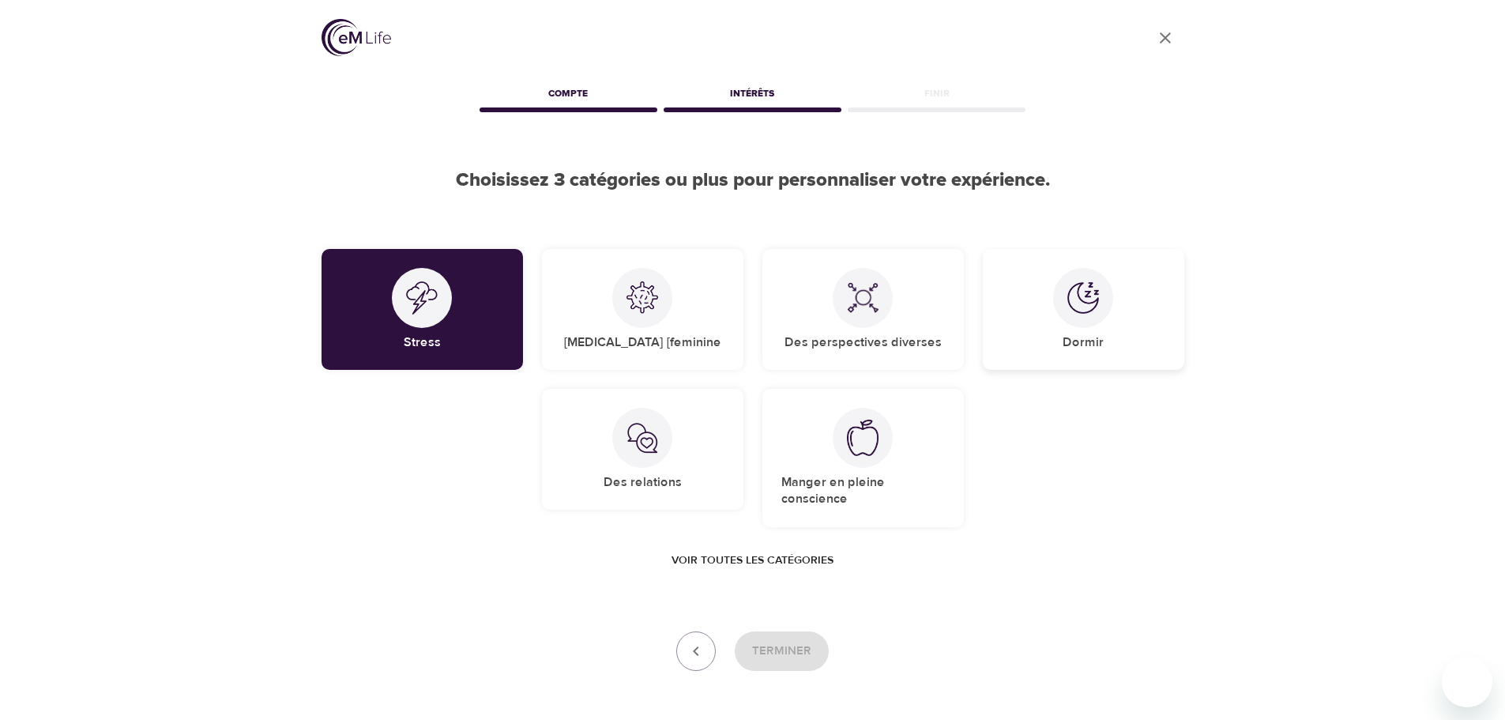
click at [1069, 316] on div at bounding box center [1083, 298] width 60 height 60
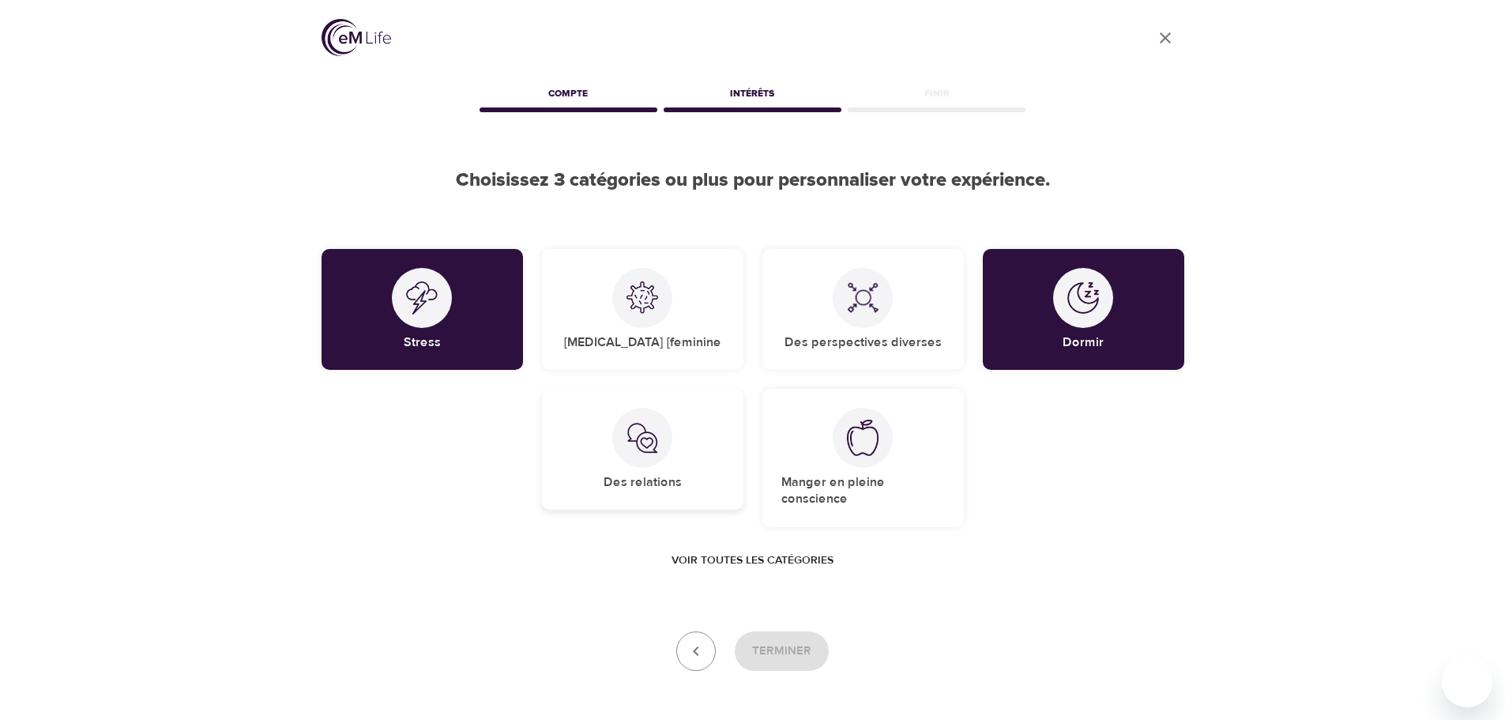
click at [600, 476] on div "Des relations" at bounding box center [642, 449] width 201 height 121
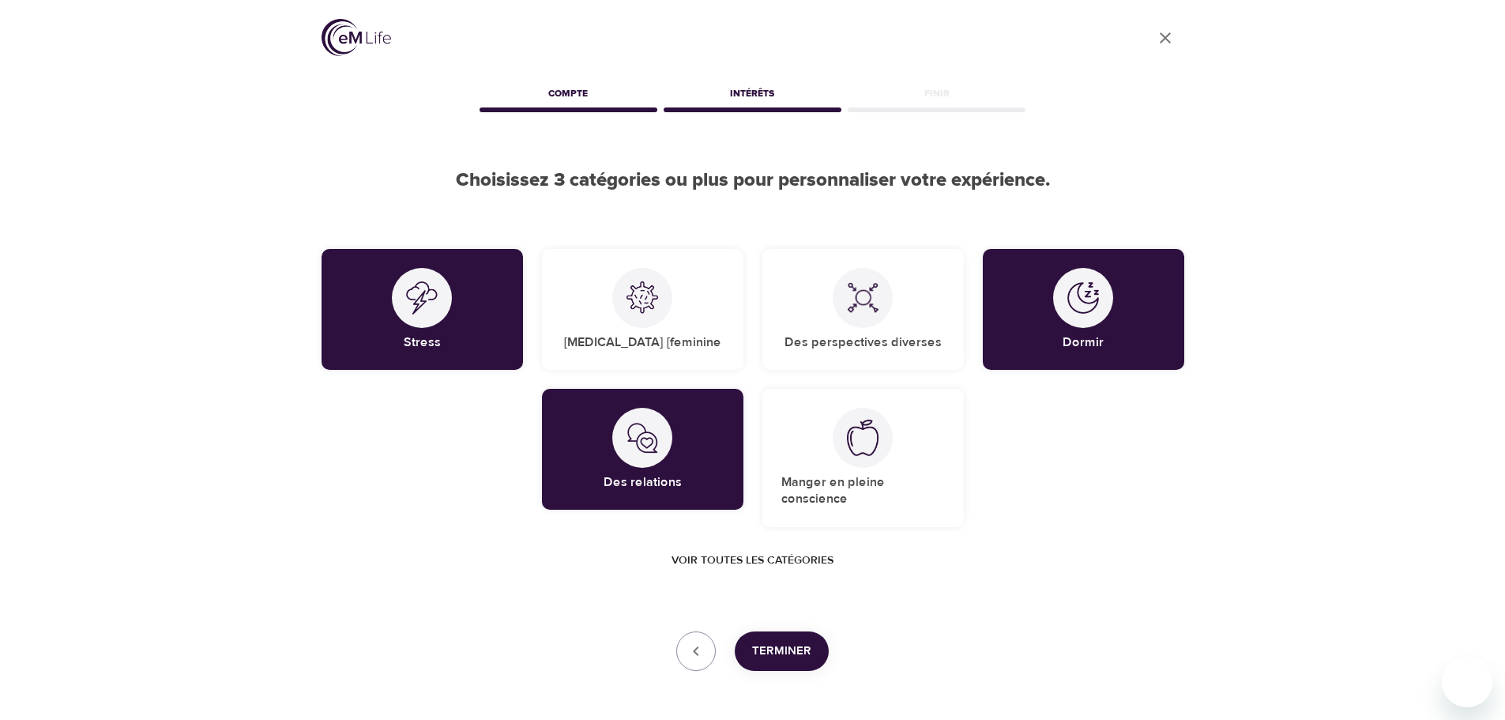
click at [769, 663] on button "Terminer" at bounding box center [782, 651] width 94 height 40
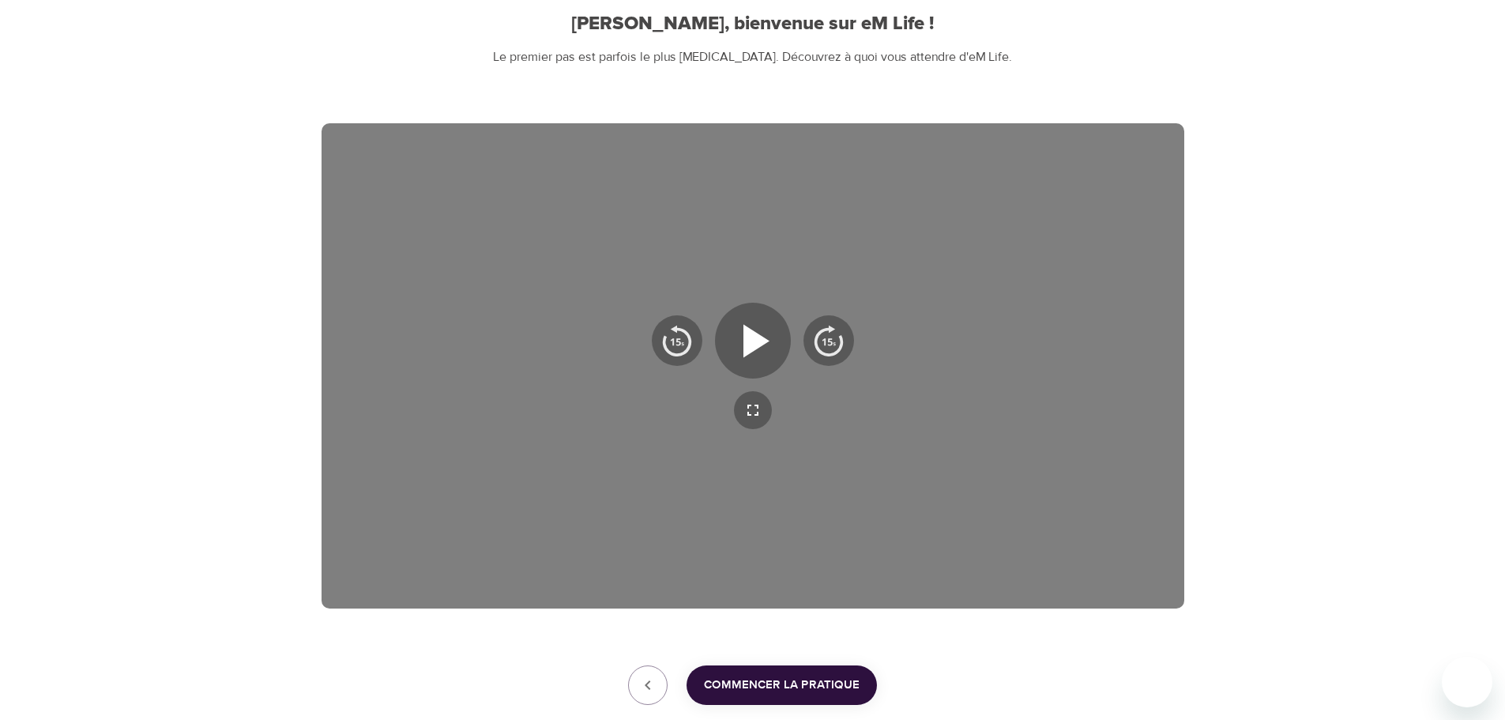
scroll to position [158, 0]
click at [737, 331] on icon "button" at bounding box center [753, 339] width 57 height 57
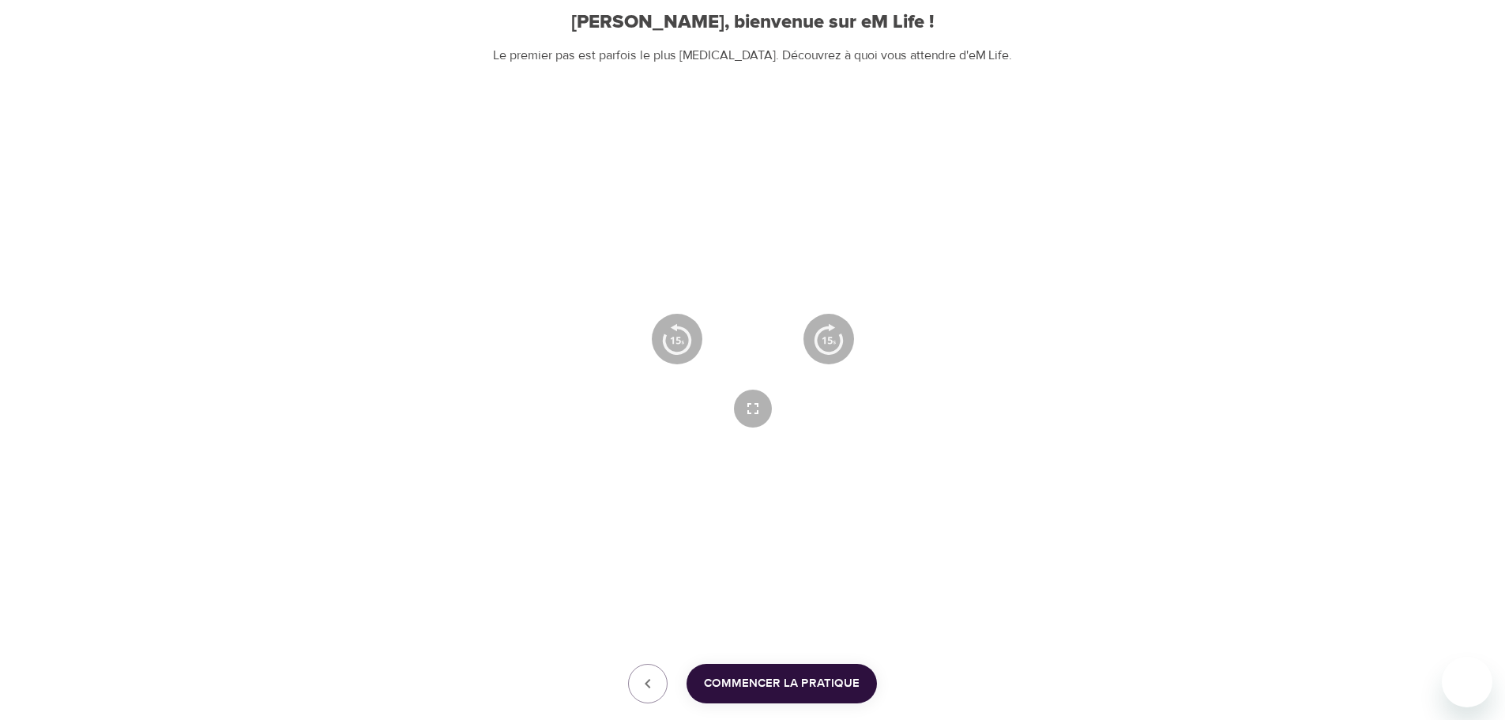
click at [762, 336] on icon "button" at bounding box center [753, 338] width 28 height 33
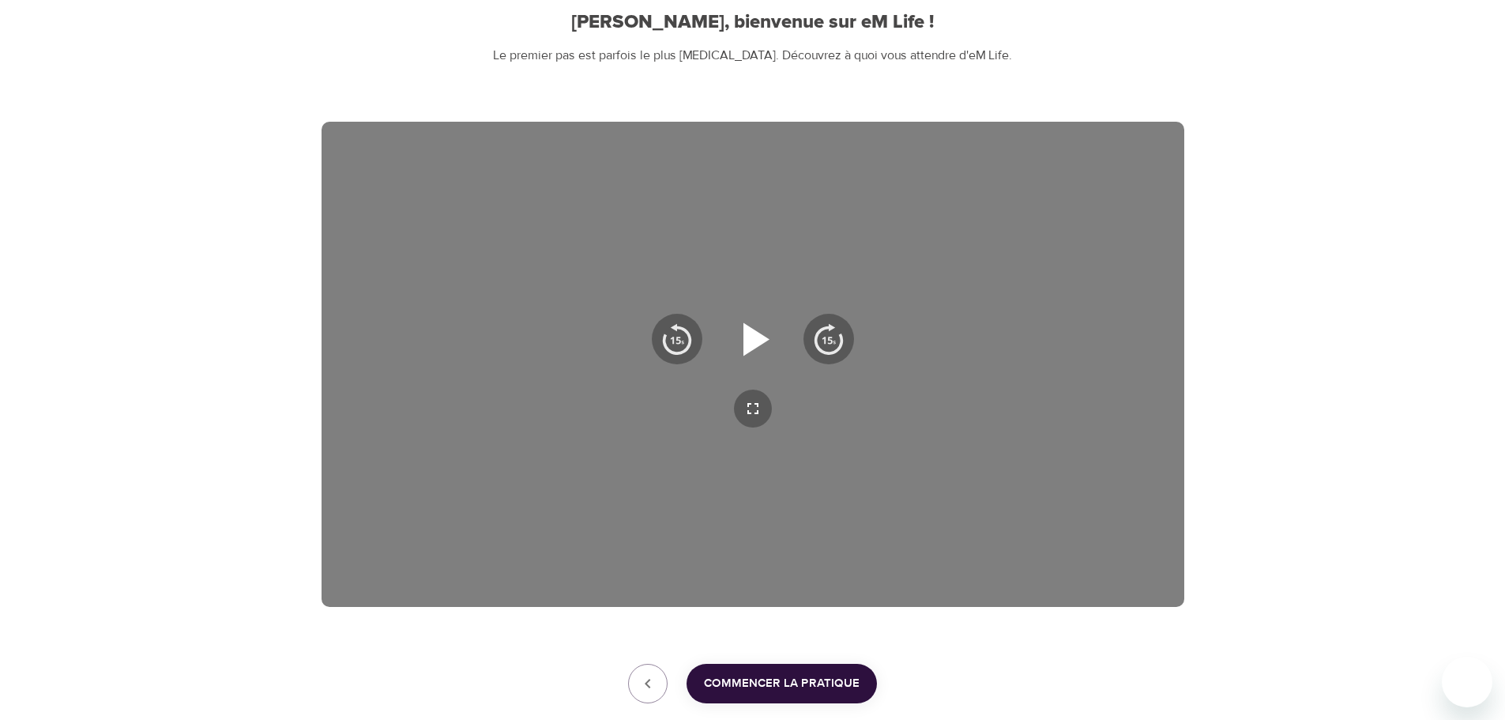
click at [755, 339] on icon "button" at bounding box center [756, 338] width 26 height 33
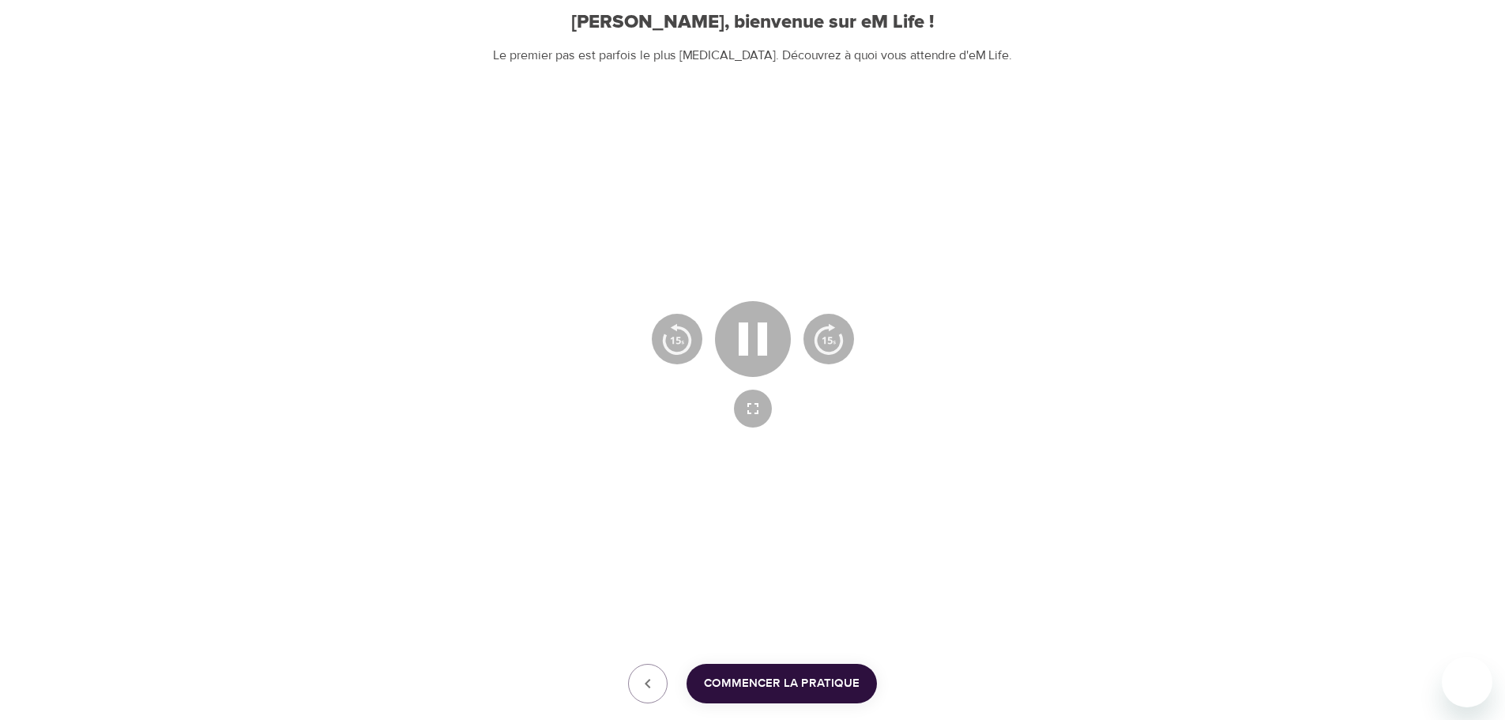
click at [869, 480] on div at bounding box center [753, 364] width 863 height 485
click at [751, 406] on icon "button" at bounding box center [752, 408] width 19 height 19
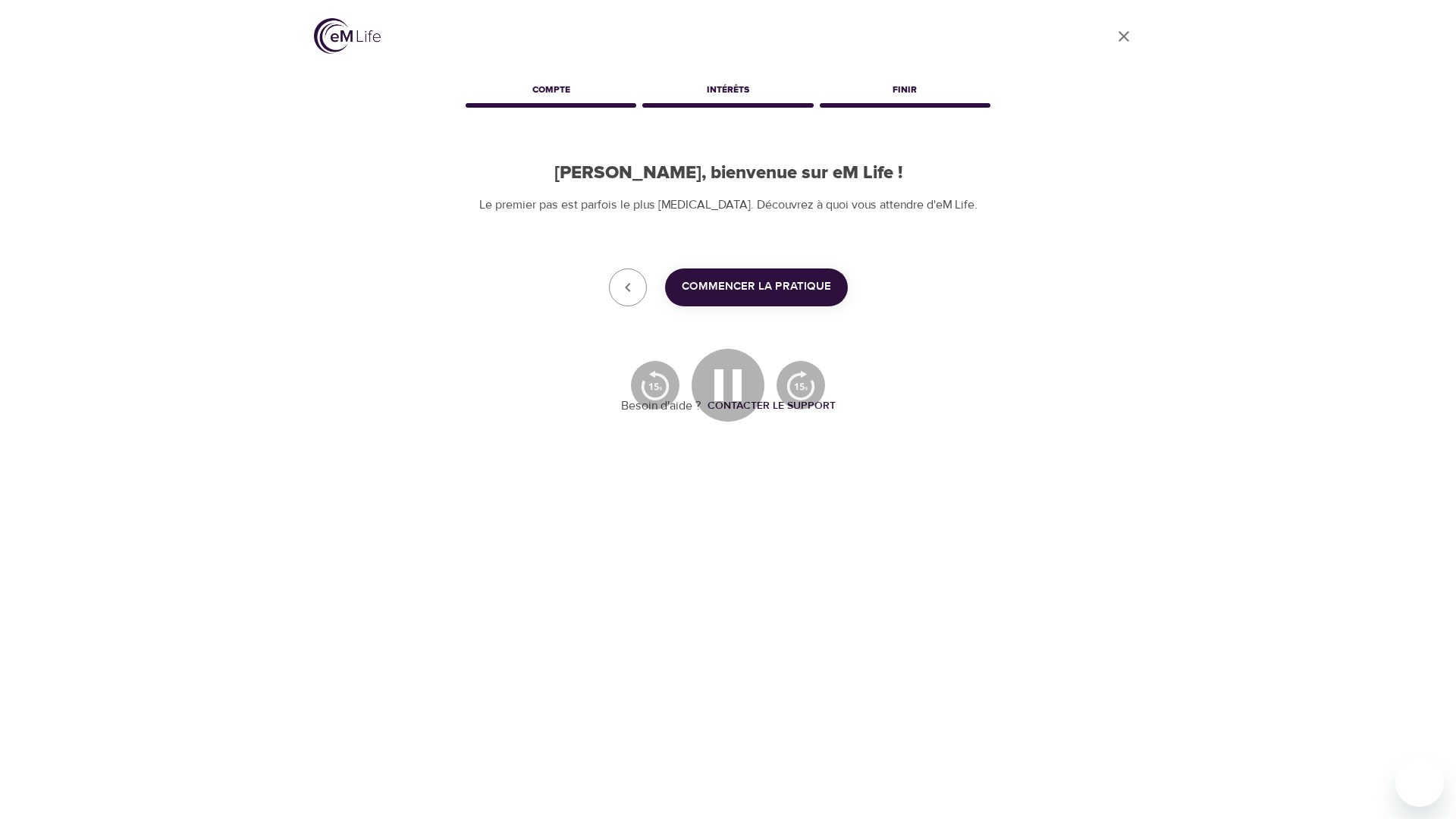
click at [725, 450] on icon "button" at bounding box center [728, 451] width 11 height 11
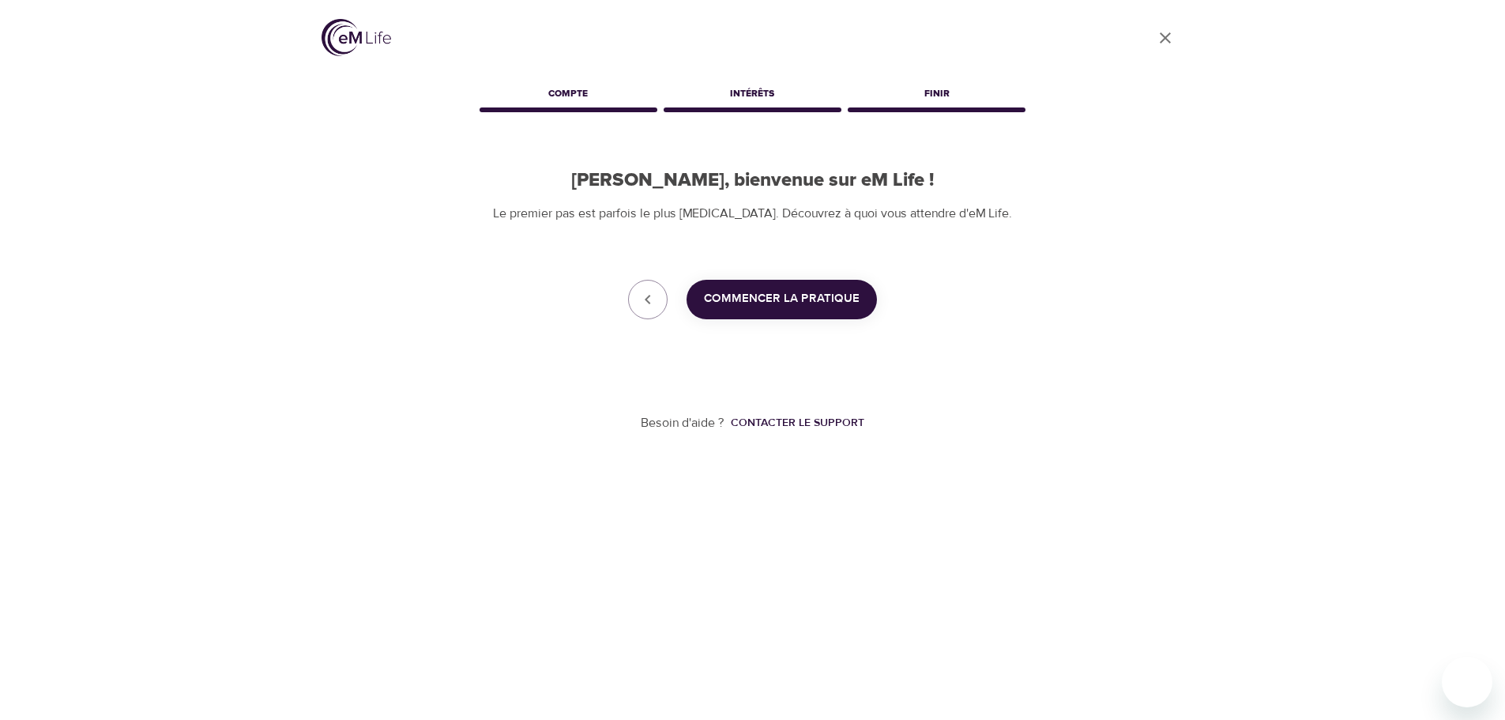
scroll to position [158, 0]
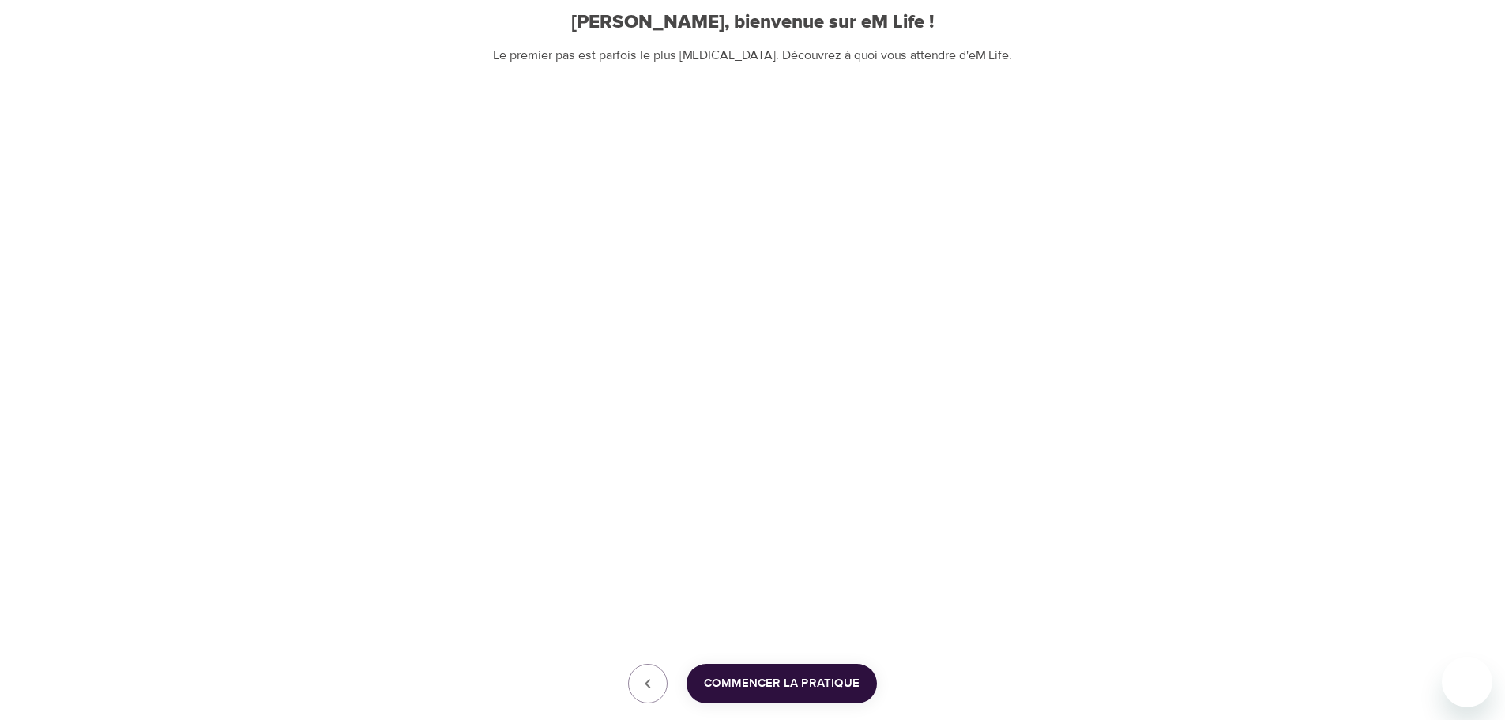
click at [829, 679] on span "Commencer la pratique" at bounding box center [782, 683] width 156 height 21
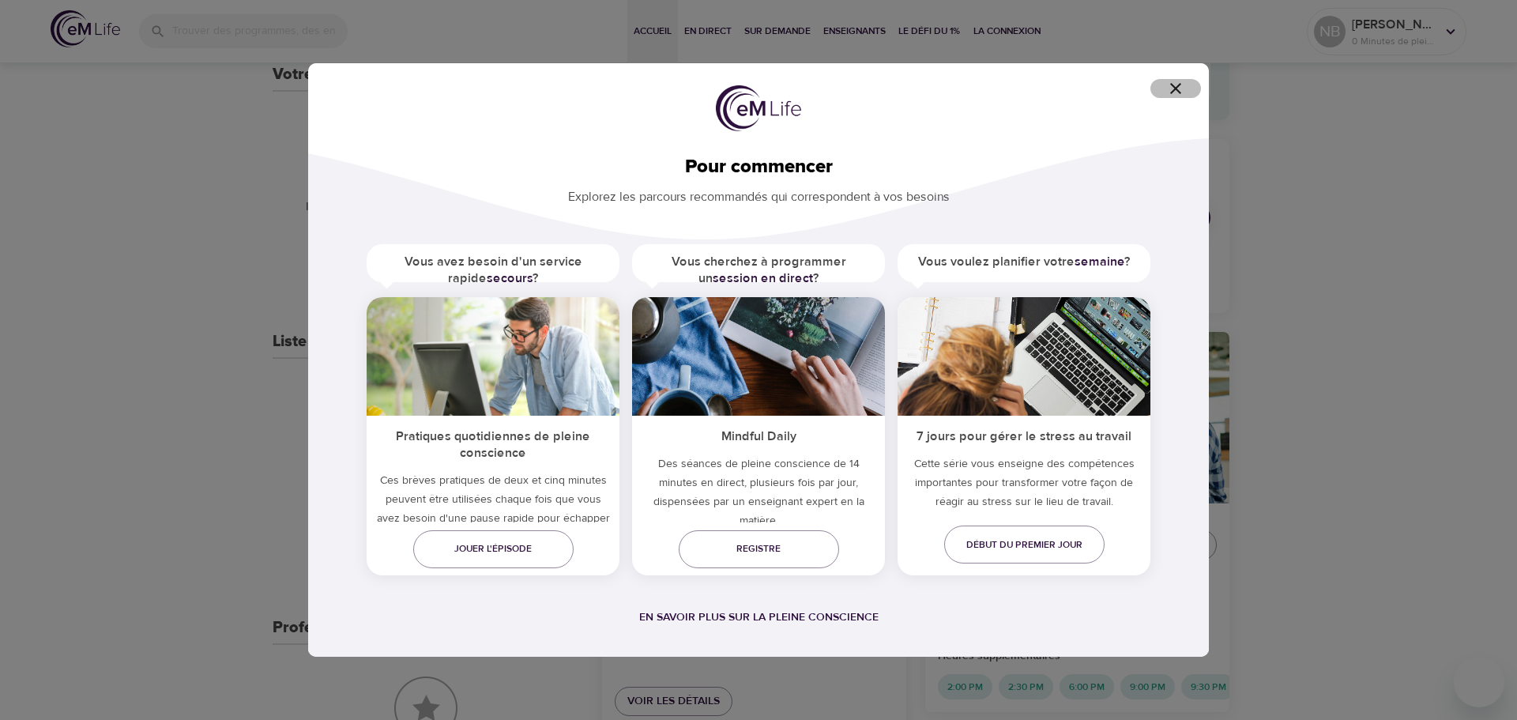
click at [1176, 90] on icon "button" at bounding box center [1175, 88] width 11 height 11
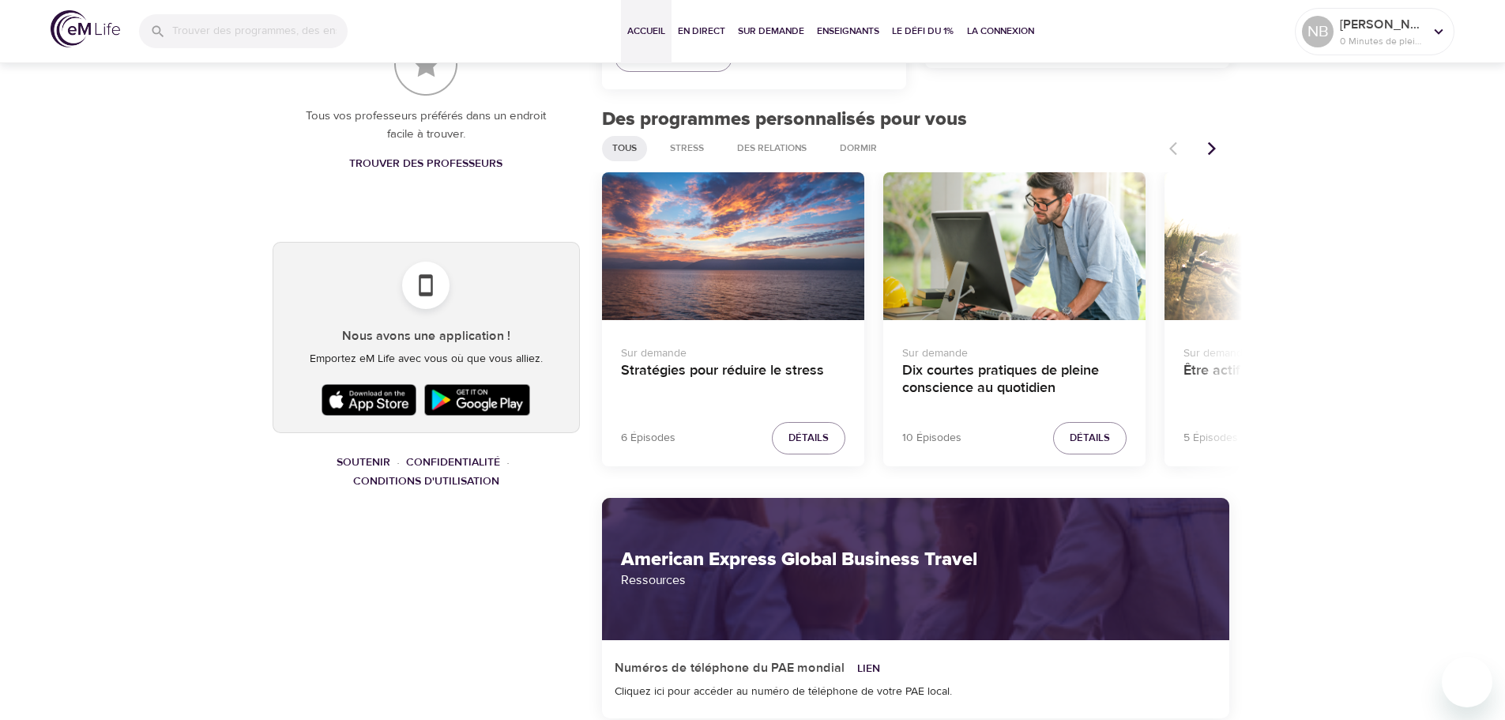
scroll to position [790, 0]
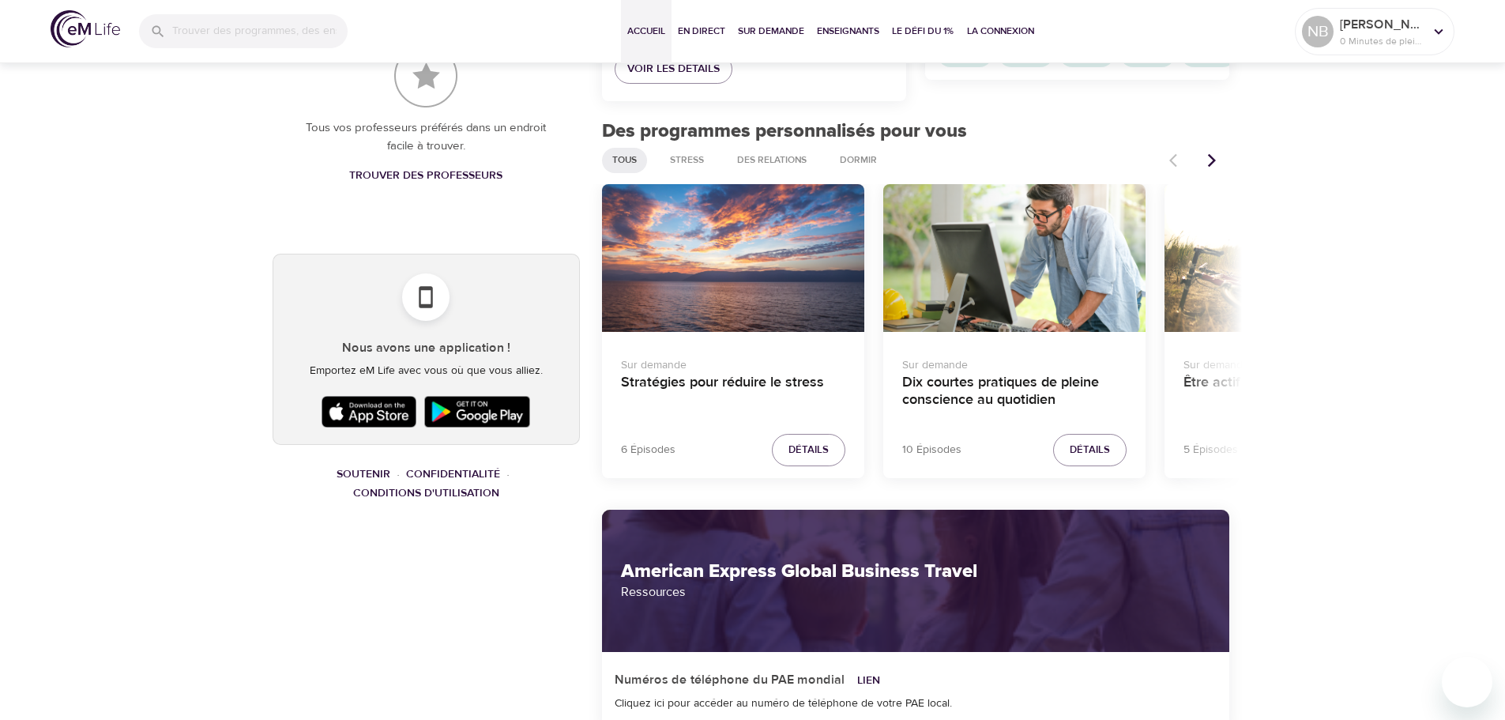
click at [472, 400] on img at bounding box center [477, 412] width 114 height 40
